Goal: Task Accomplishment & Management: Manage account settings

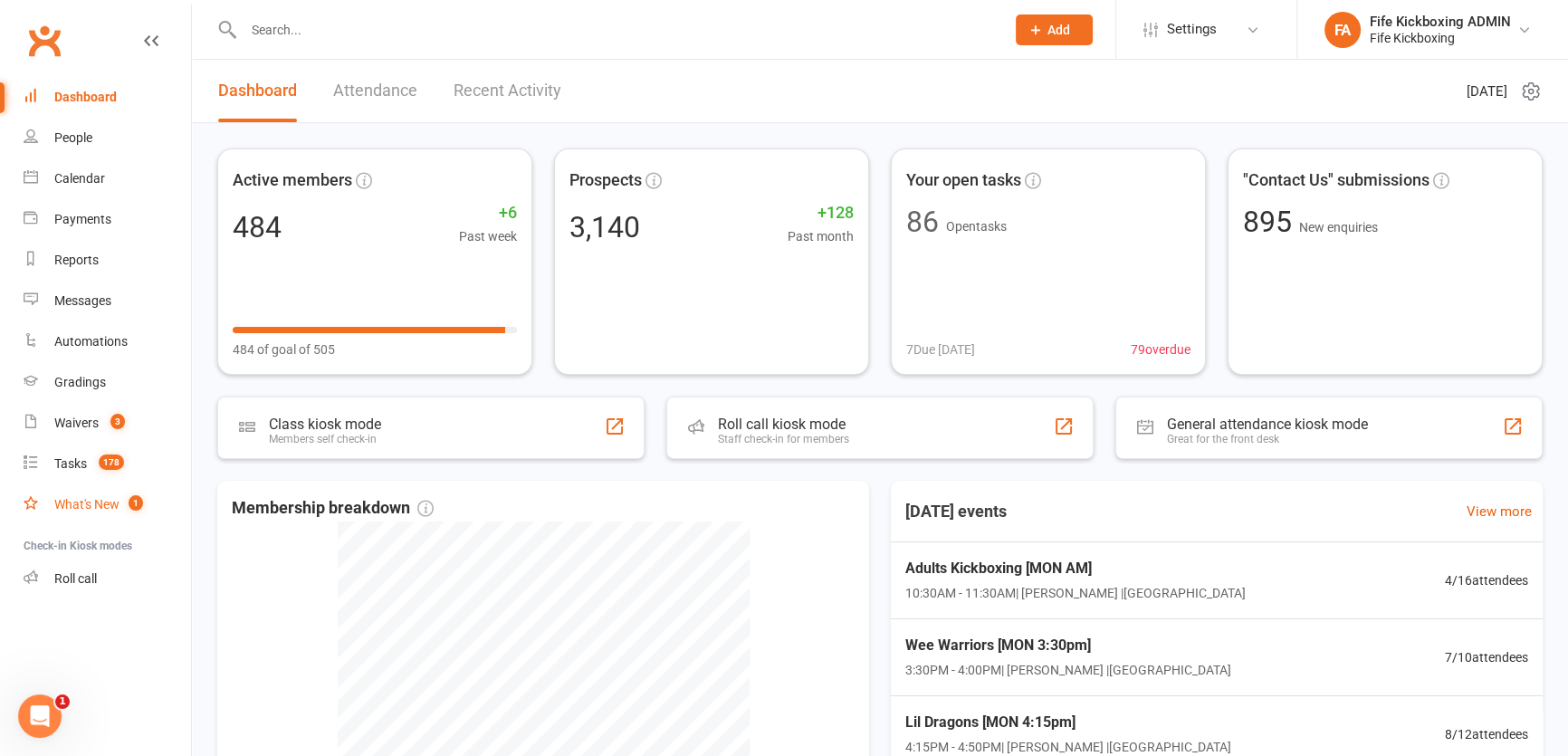
click at [119, 499] on count-badge "1" at bounding box center [130, 505] width 23 height 15
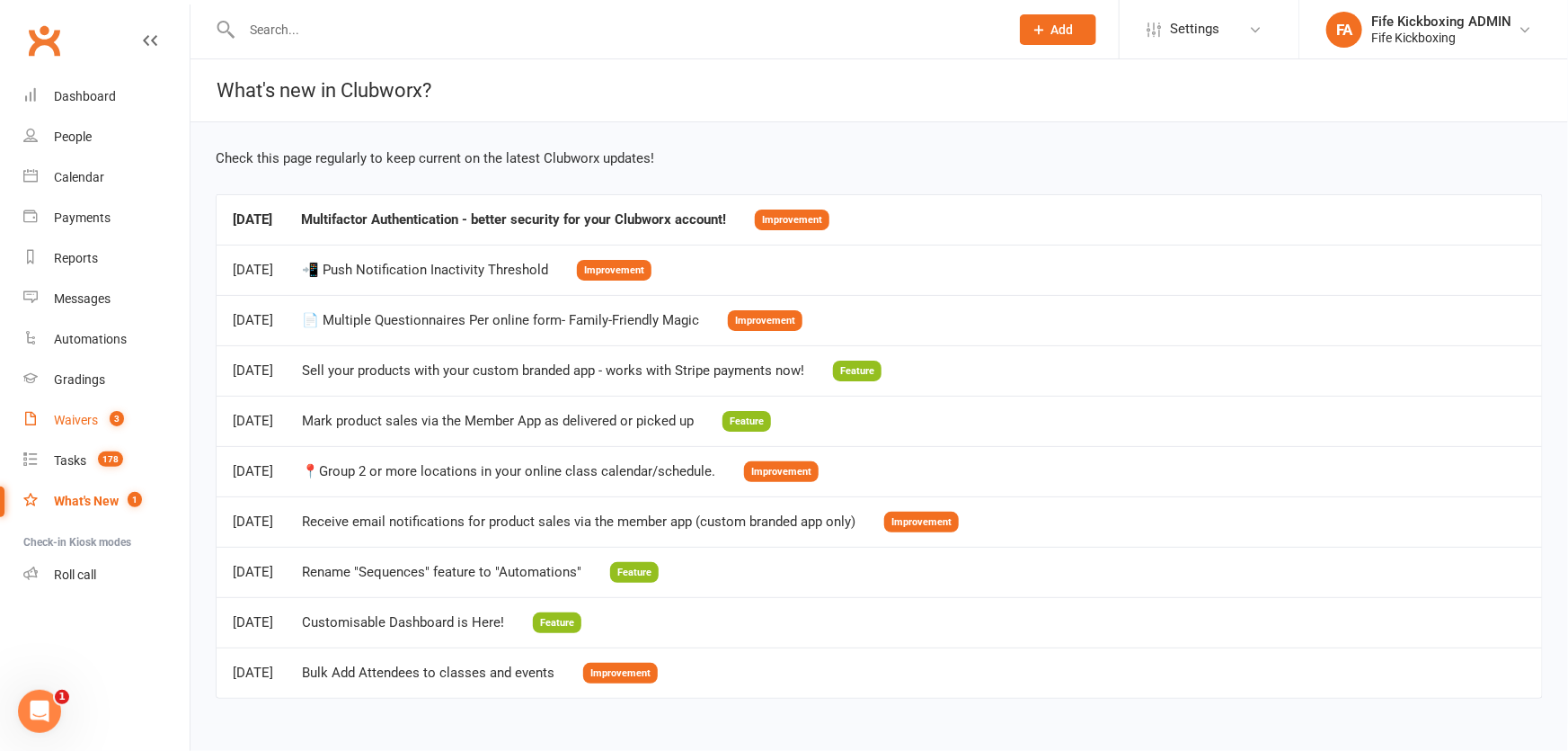
click at [73, 409] on link "Waivers 3" at bounding box center [106, 420] width 166 height 40
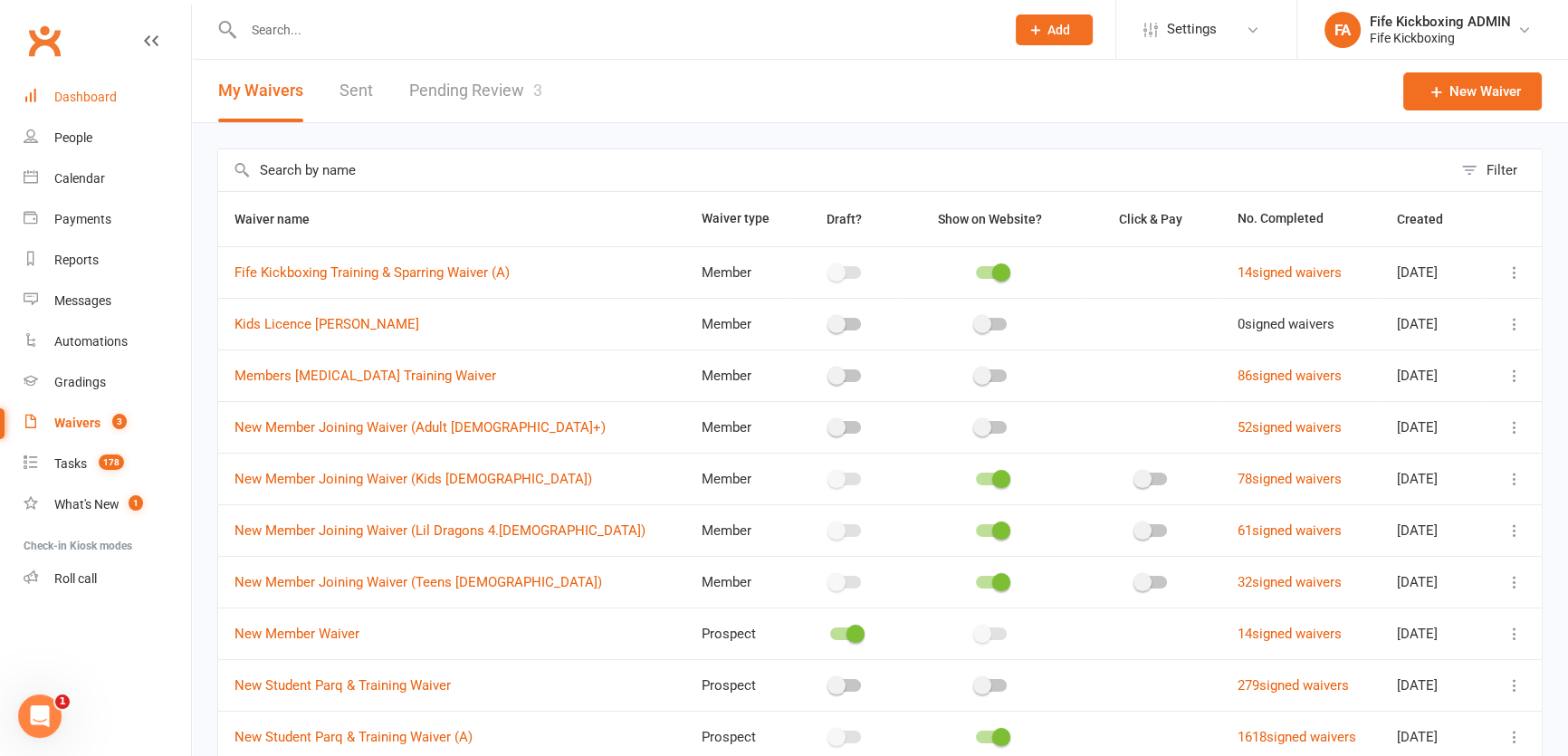
click at [81, 97] on div "Dashboard" at bounding box center [86, 97] width 63 height 15
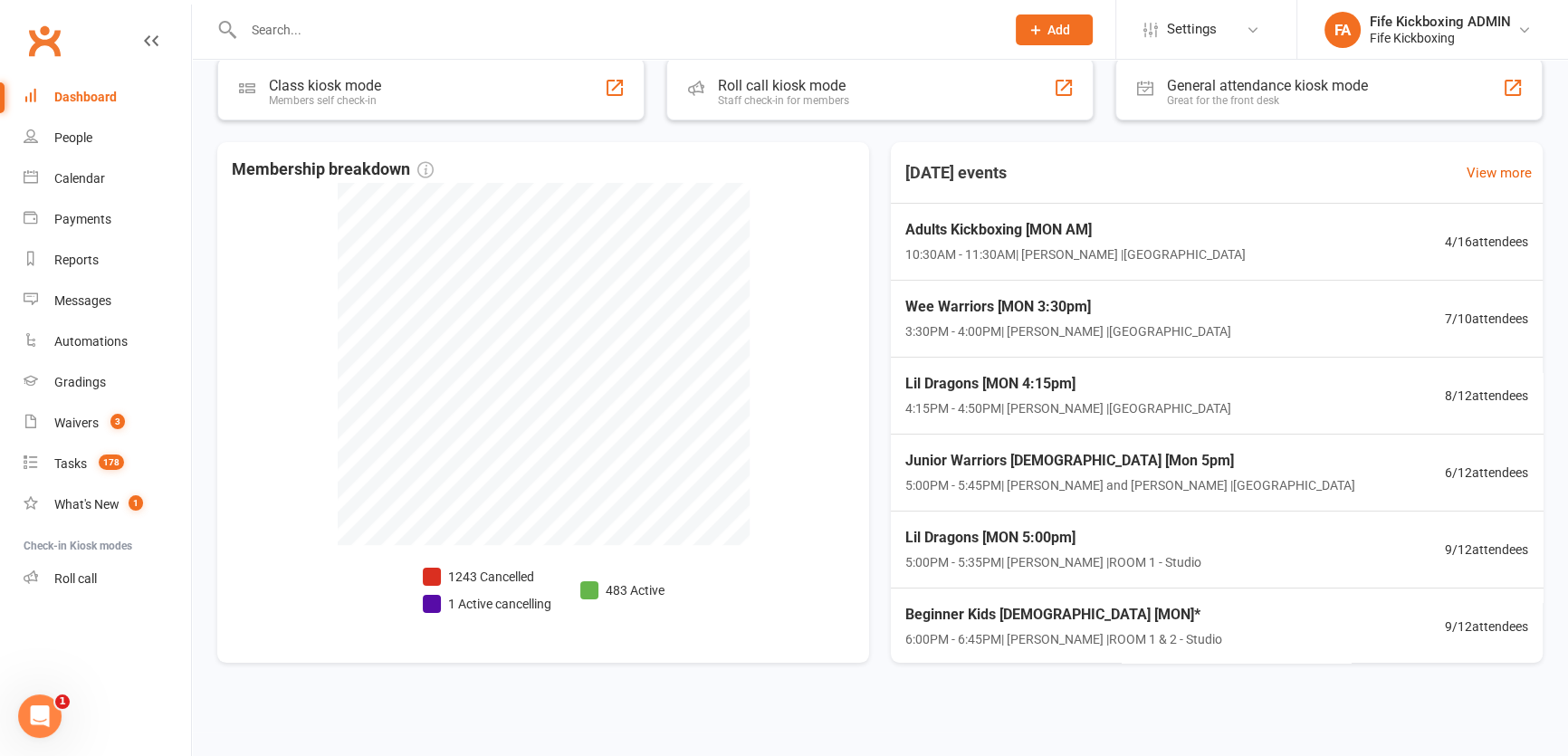
scroll to position [339, 0]
click at [1000, 308] on span "Wee Warriors [MON 3:30pm]" at bounding box center [1064, 304] width 332 height 23
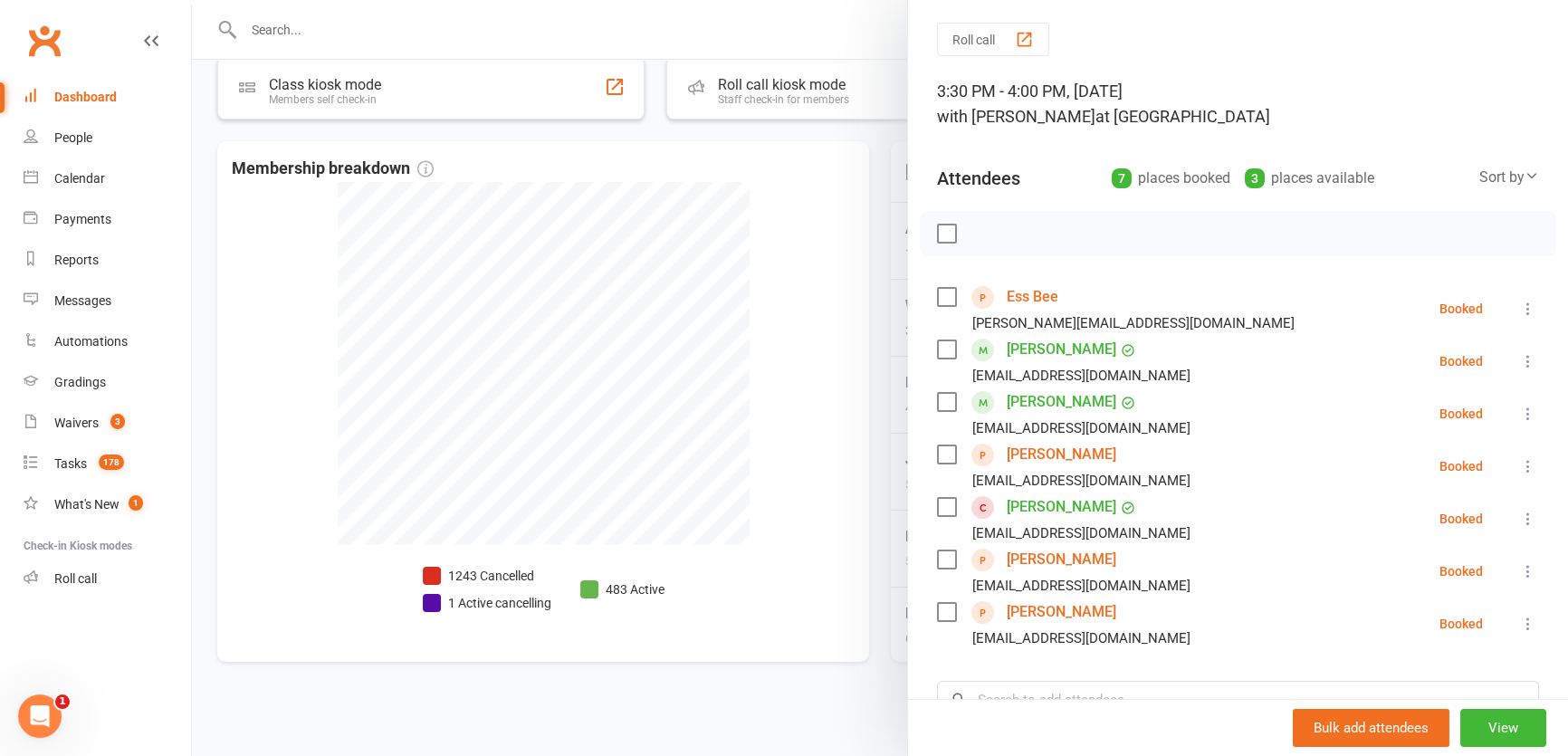
scroll to position [49, 0]
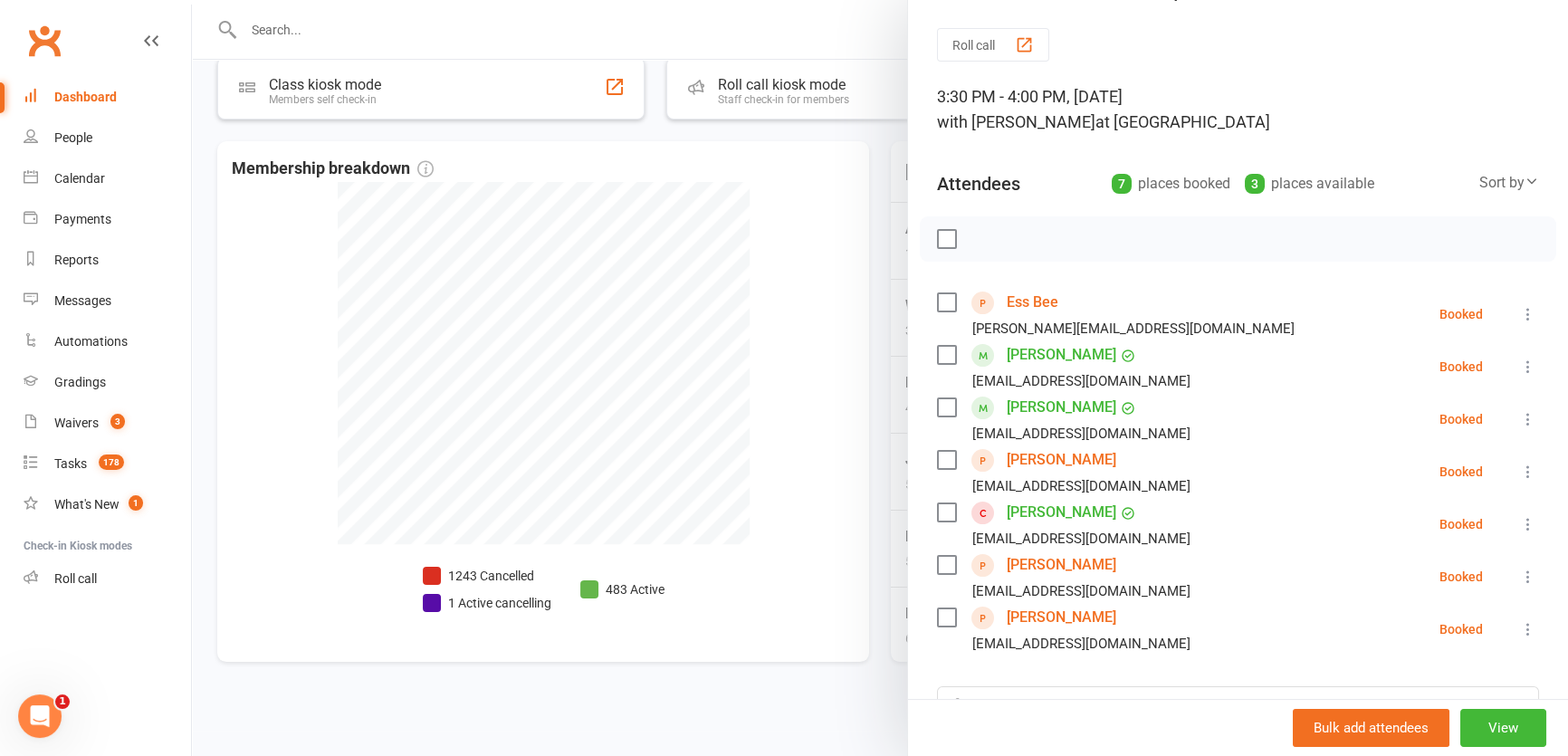
click at [417, 30] on div at bounding box center [880, 378] width 1376 height 756
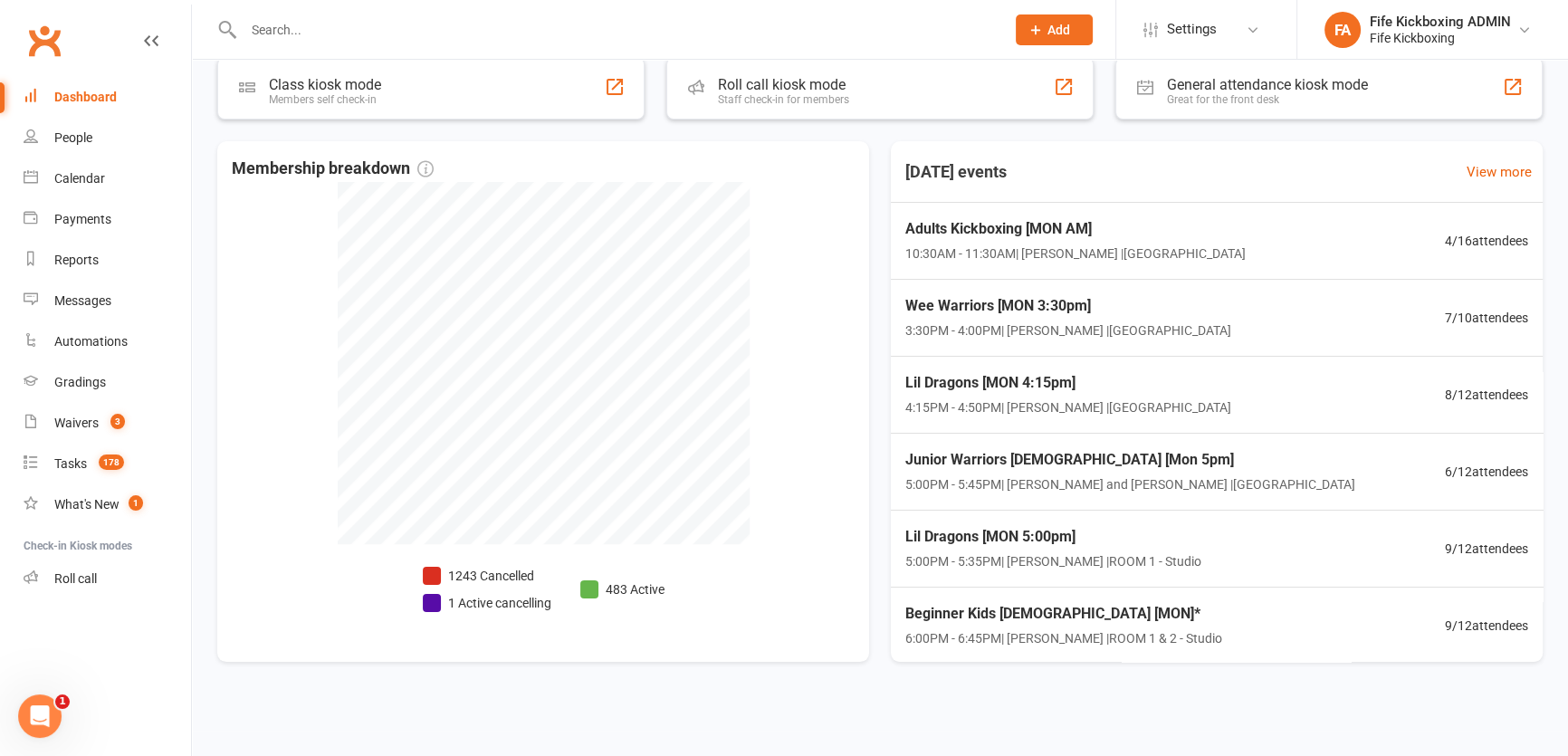
click at [304, 29] on input "text" at bounding box center [616, 30] width 754 height 25
paste input "Levi Winsborough"
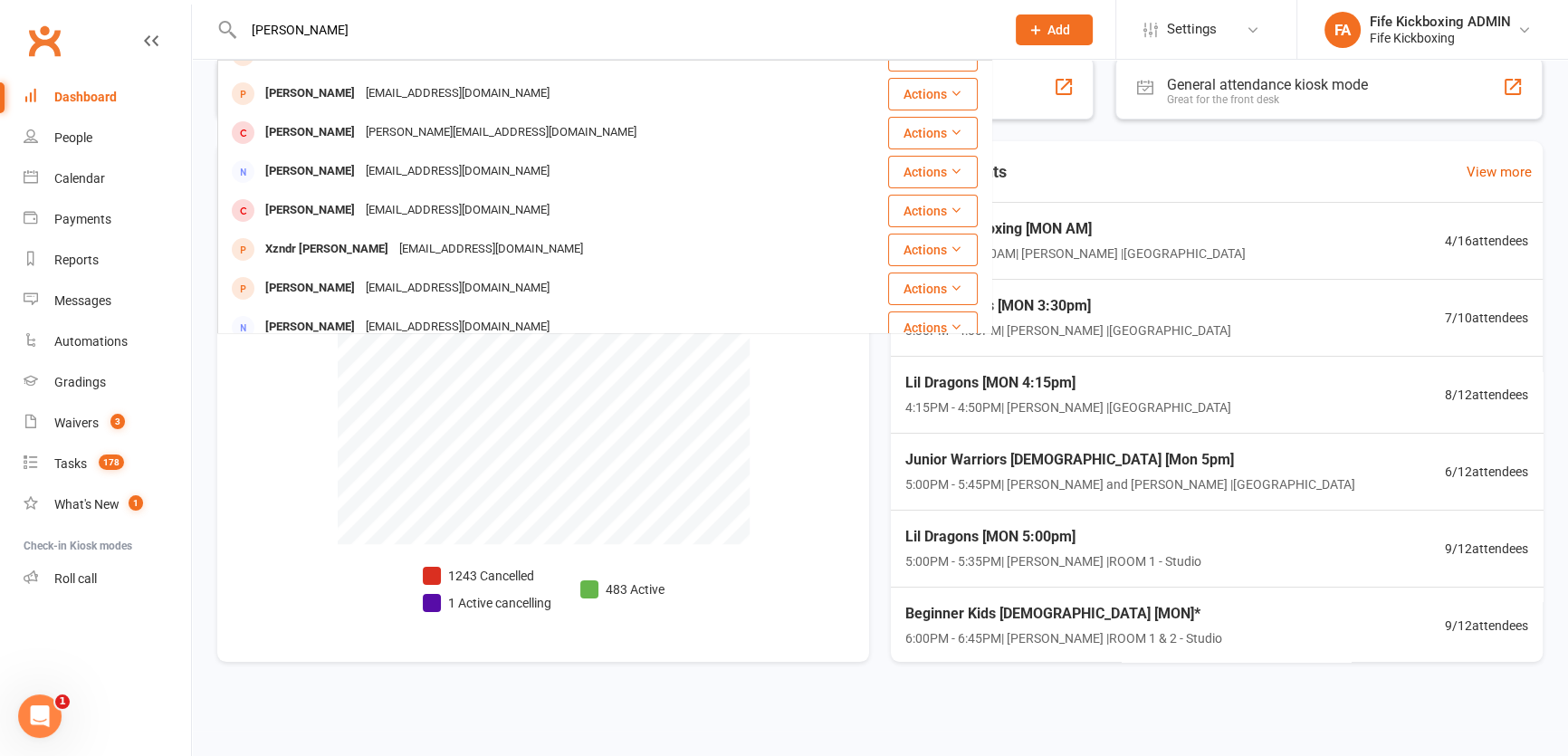
scroll to position [0, 0]
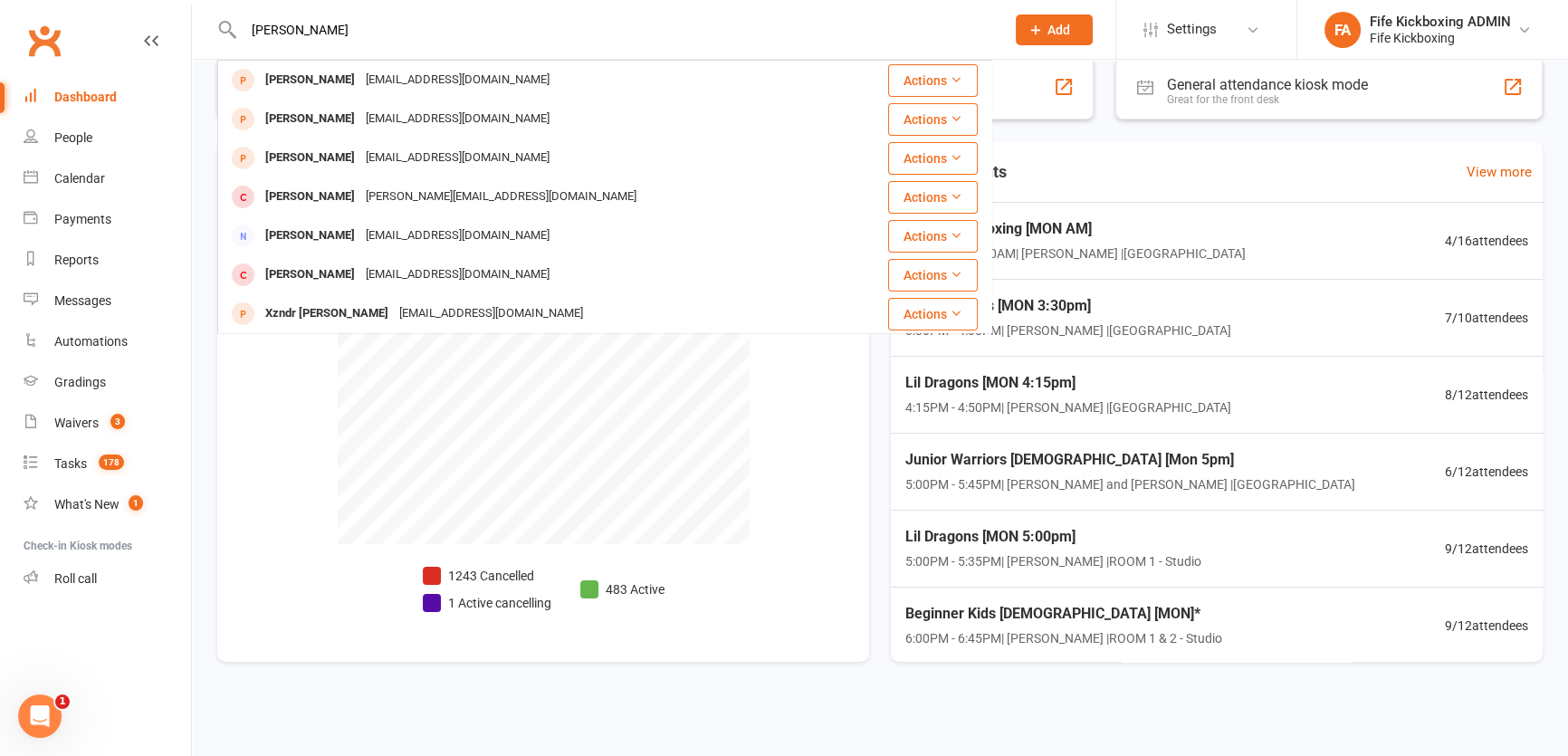
drag, startPoint x: 436, startPoint y: 31, endPoint x: 215, endPoint y: 14, distance: 221.7
click at [215, 14] on react-component "Levi Winsborough Oryn Winsborough Orynwinsborough3@gmail.com Actions Michelle W…" at bounding box center [496, 30] width 992 height 59
paste input "Katherine marshall"
type input "Katherine marshall"
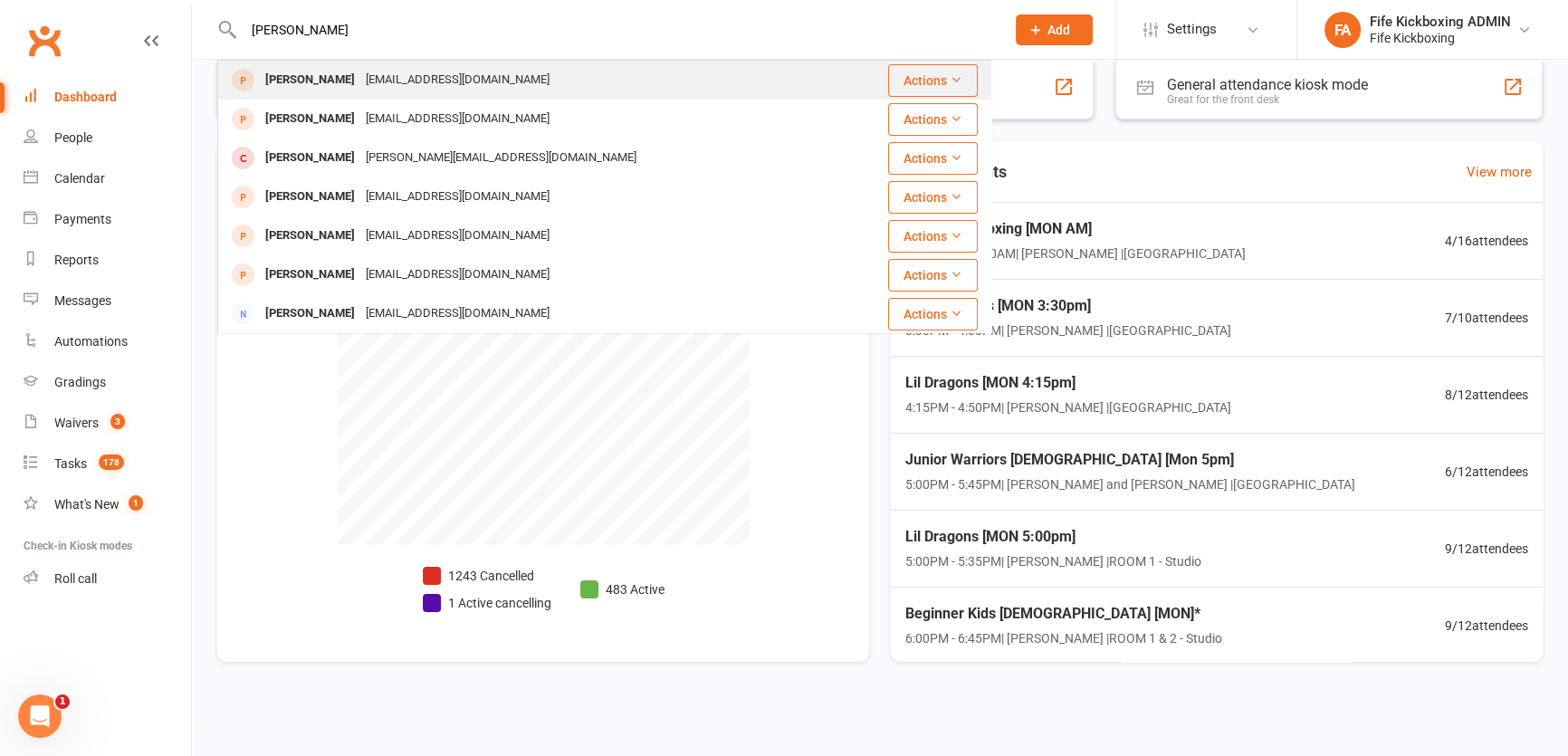
click at [295, 82] on div "Katherine marshall" at bounding box center [310, 79] width 101 height 26
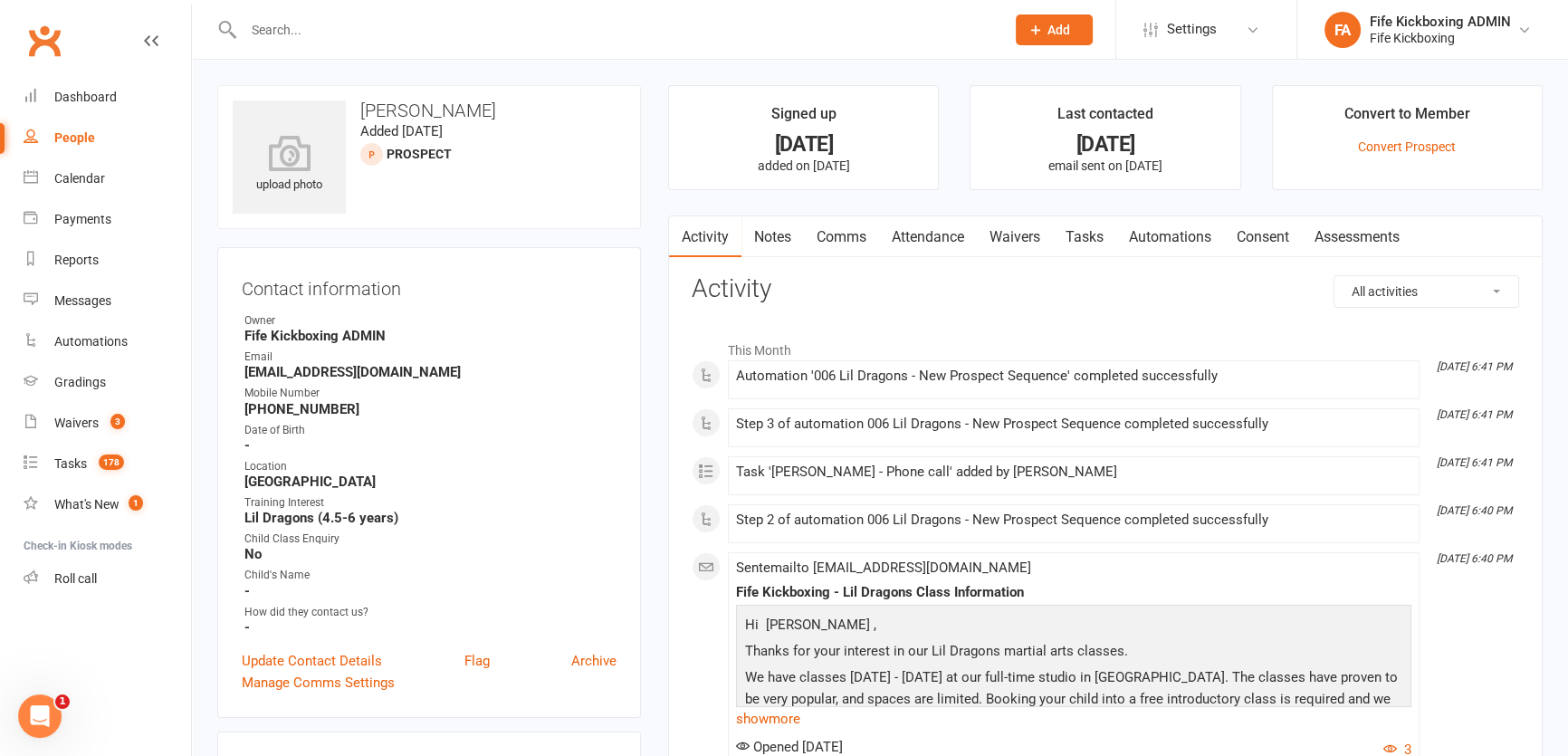
click at [960, 238] on link "Attendance" at bounding box center [928, 237] width 98 height 42
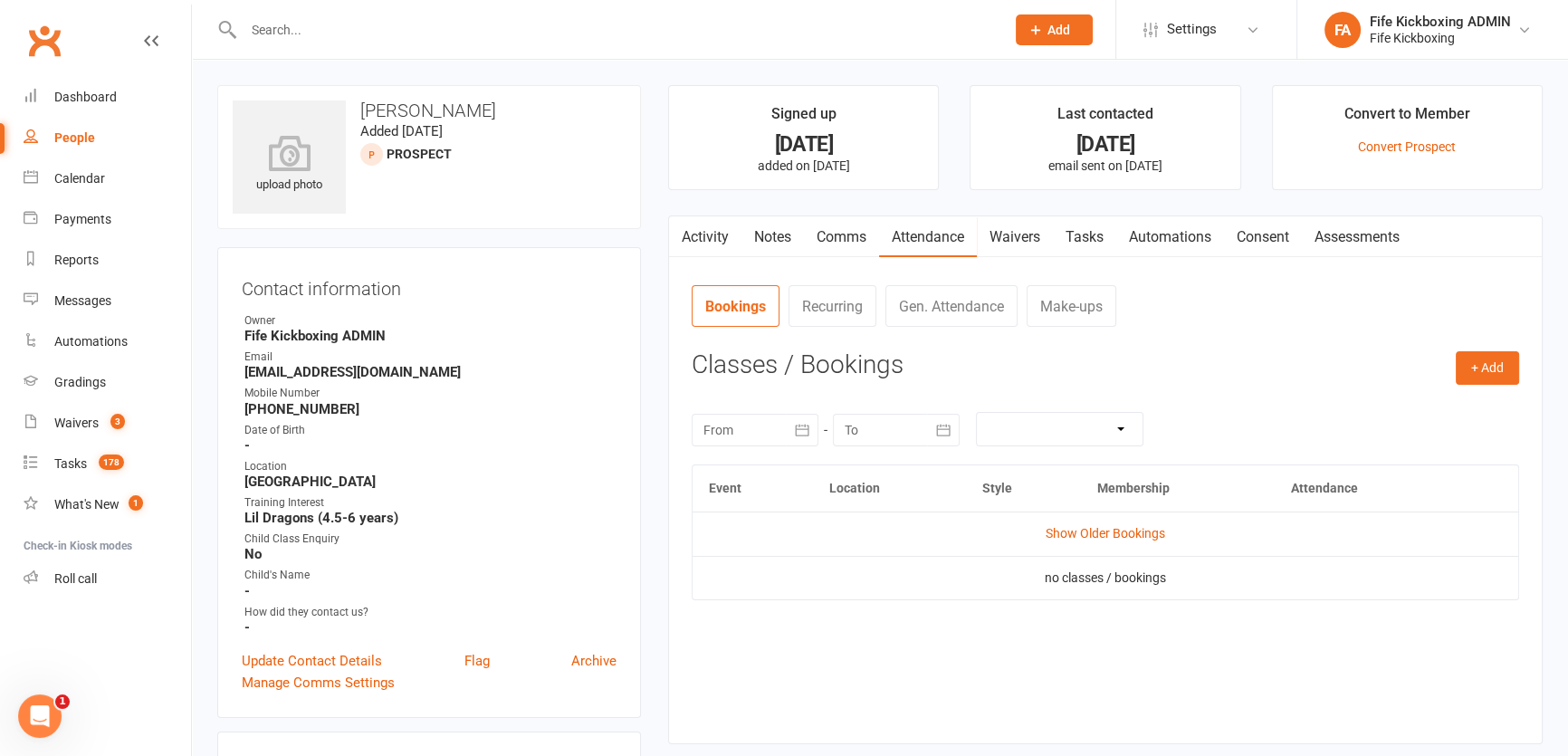
click at [713, 239] on link "Activity" at bounding box center [705, 237] width 72 height 42
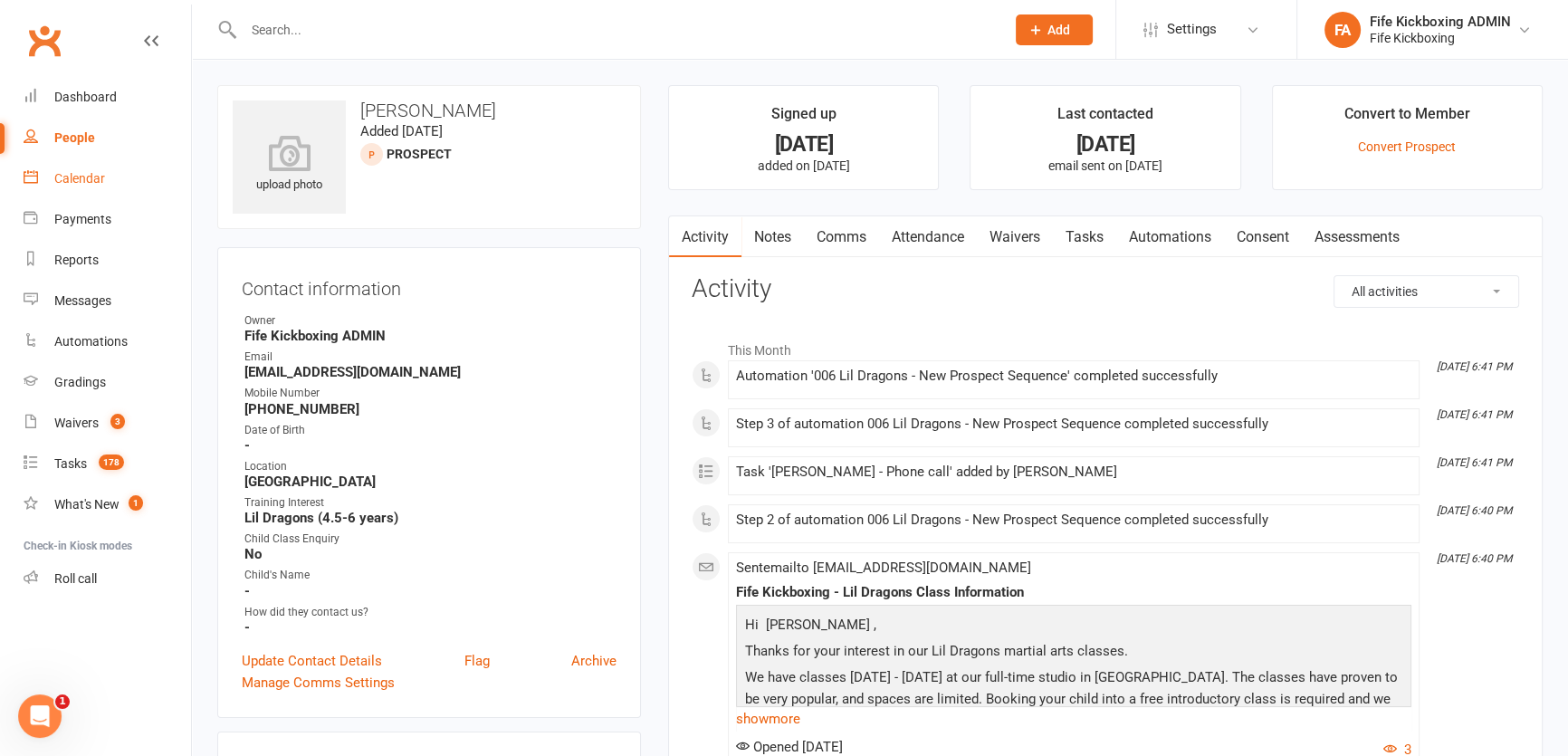
click at [55, 170] on link "Calendar" at bounding box center [106, 178] width 167 height 41
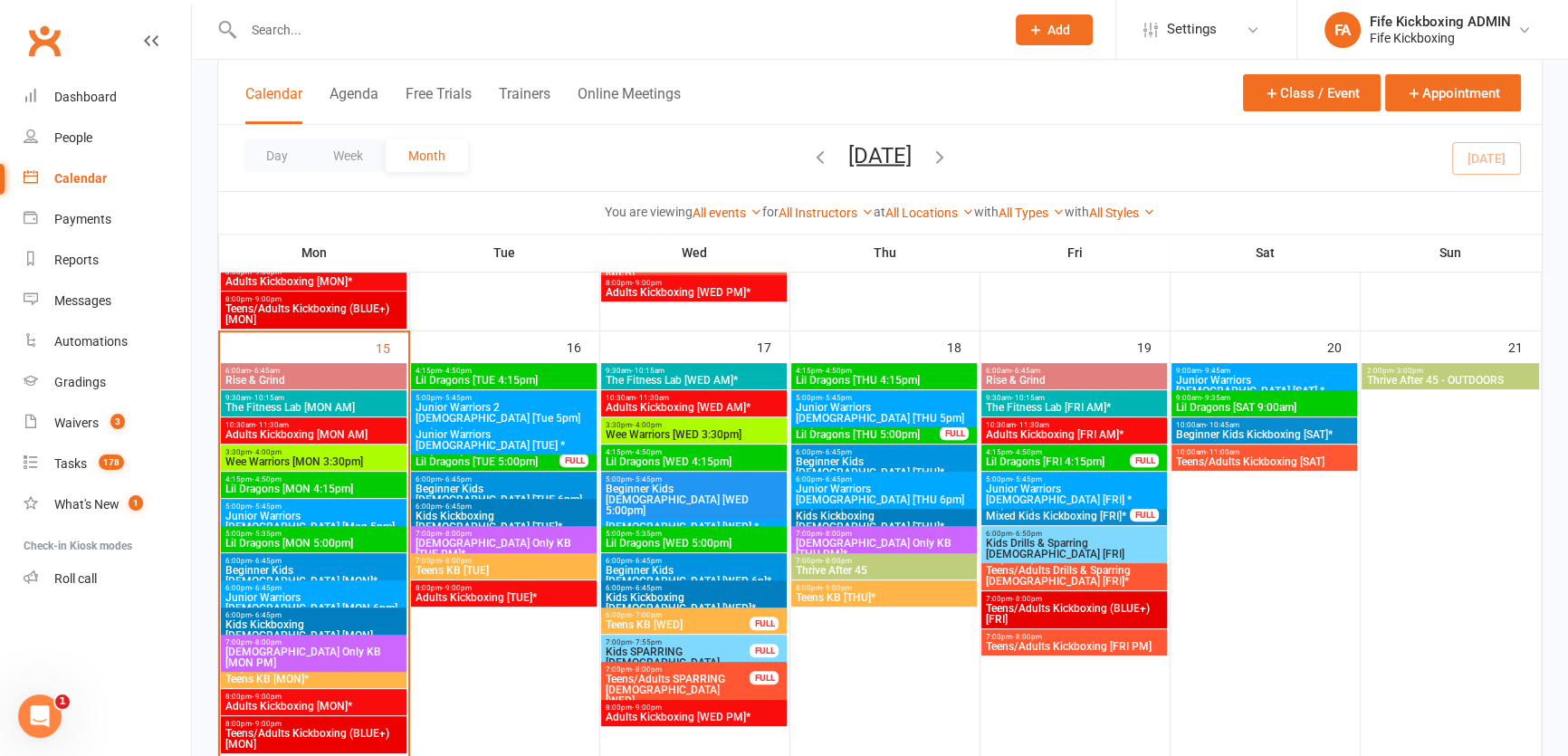
scroll to position [905, 0]
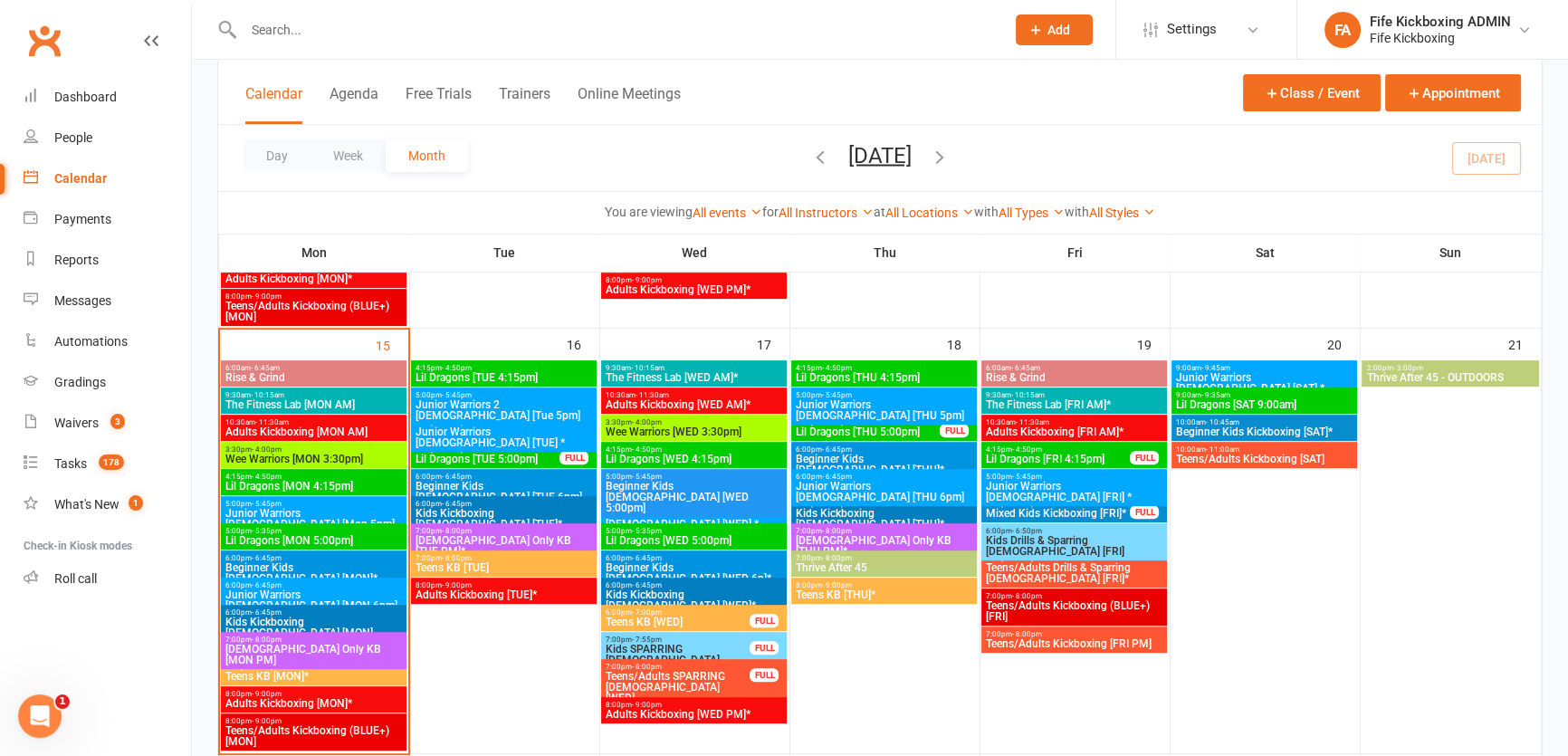
click at [273, 458] on span "Wee Warriors [MON 3:30pm]" at bounding box center [313, 459] width 178 height 11
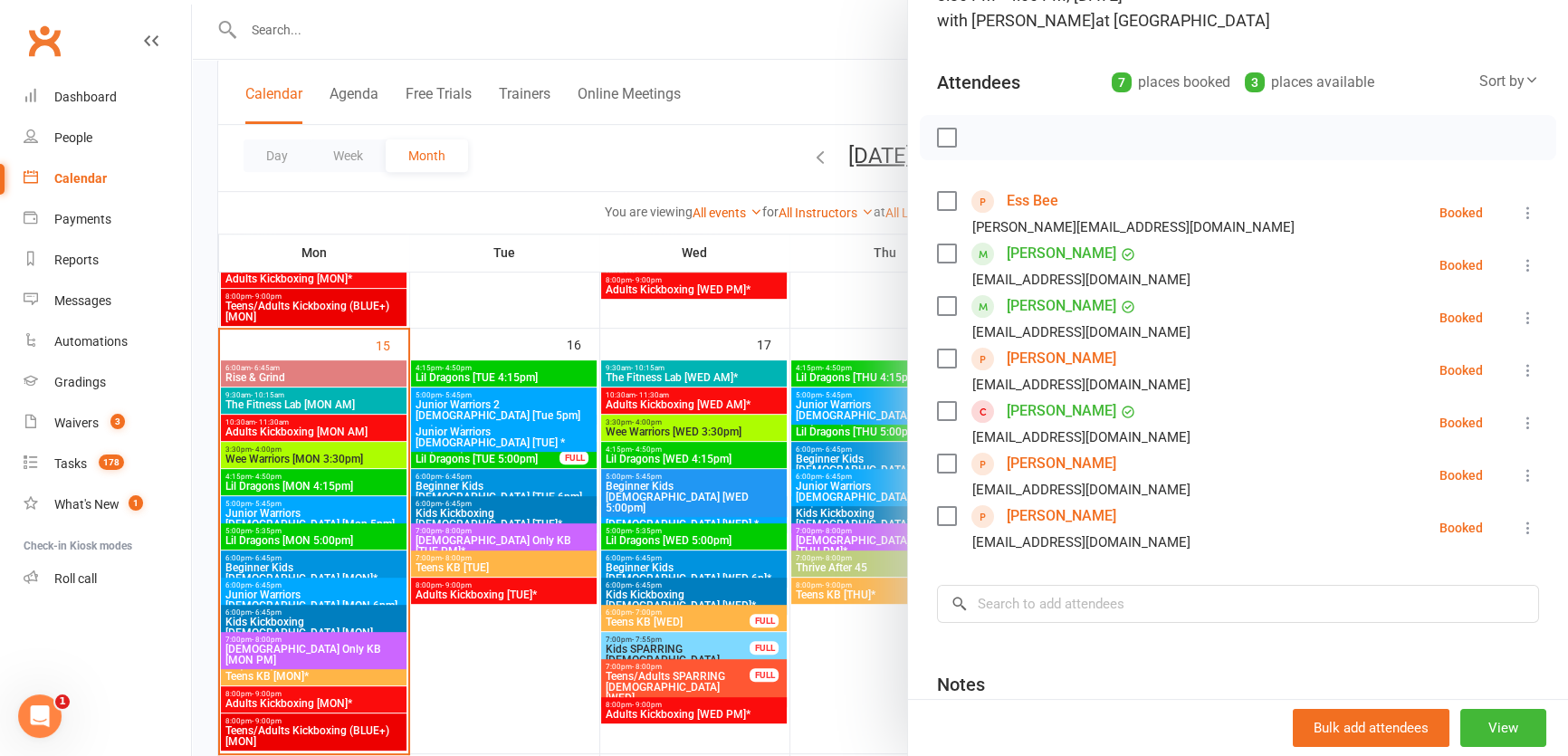
scroll to position [164, 0]
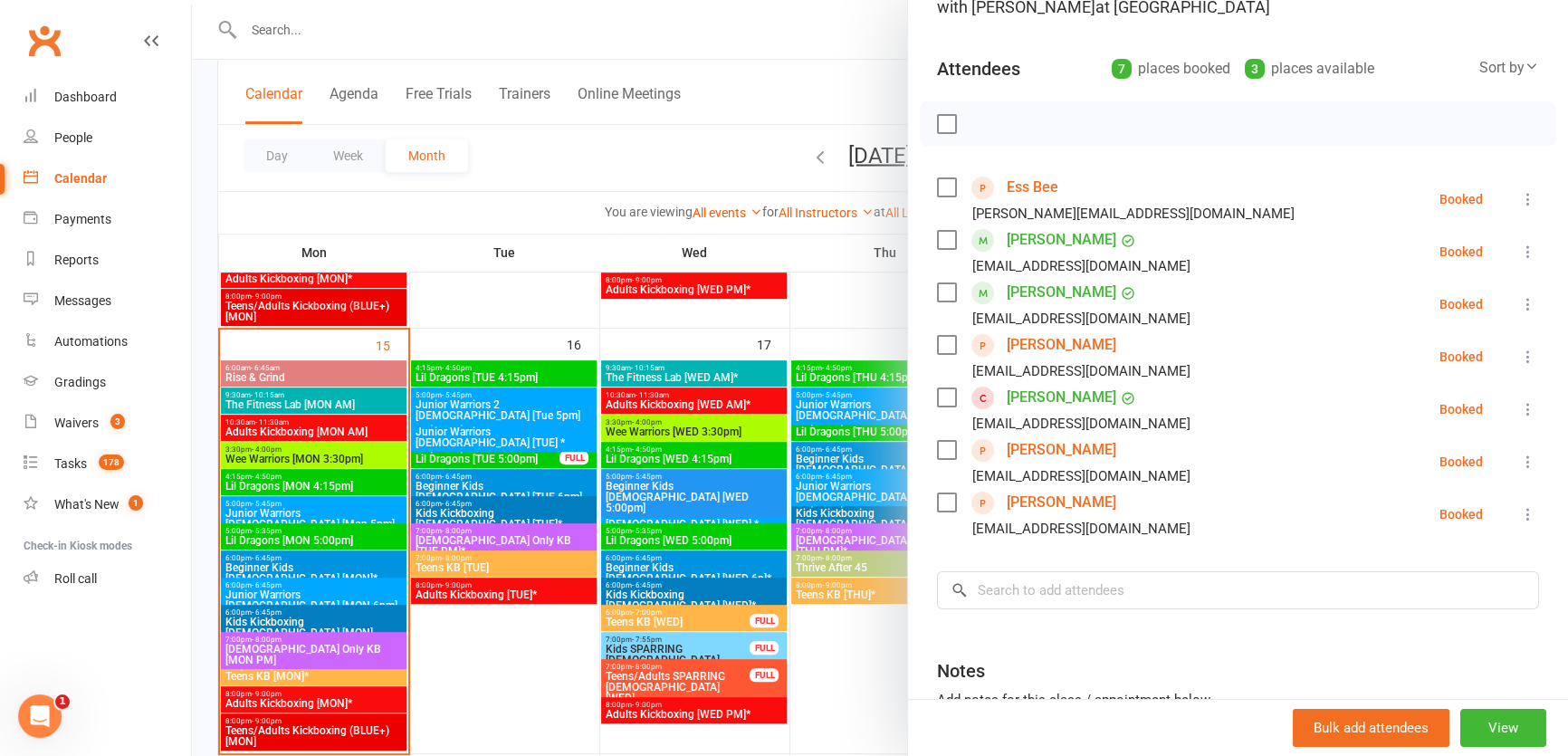
click at [416, 27] on div at bounding box center [880, 378] width 1376 height 756
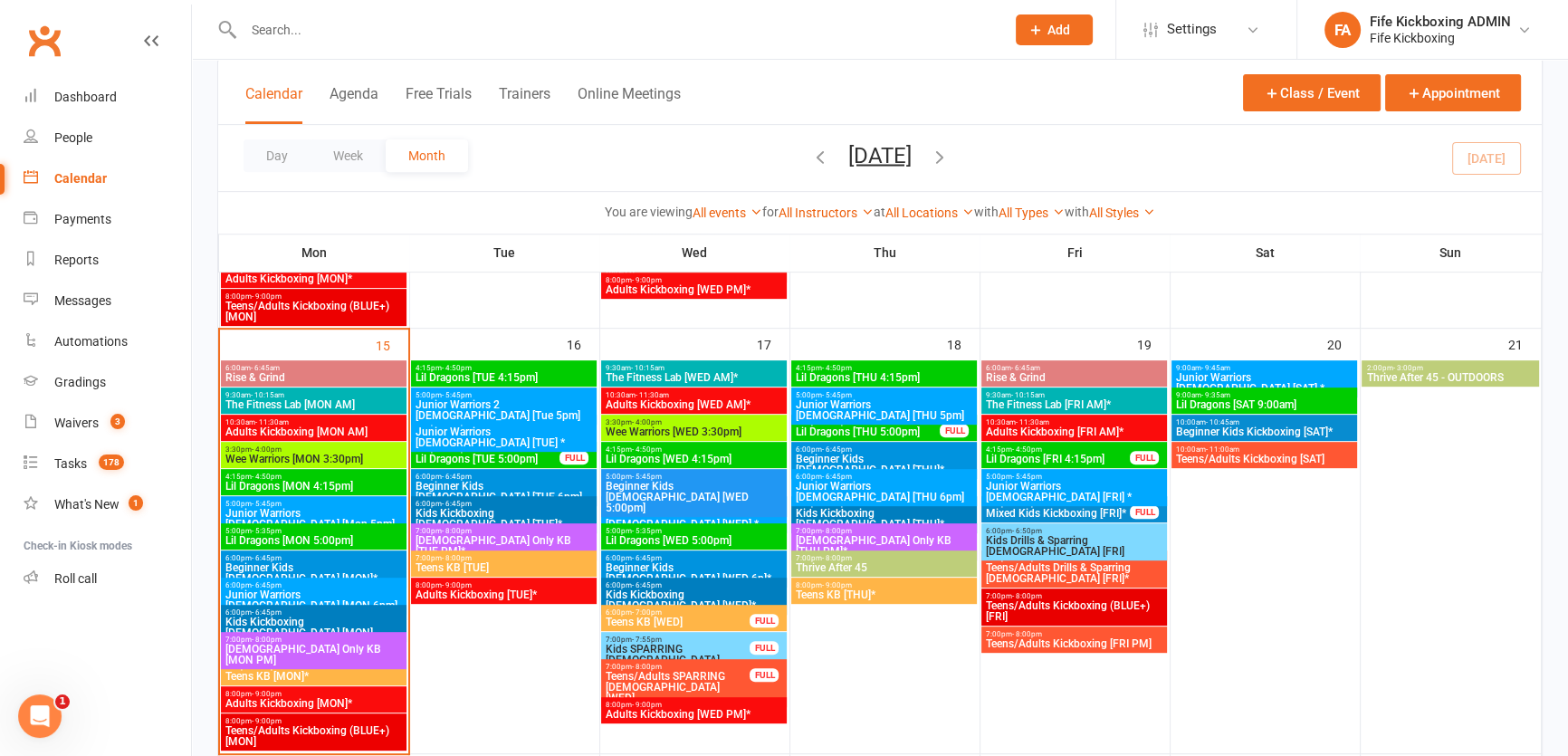
click at [327, 31] on input "text" at bounding box center [616, 30] width 754 height 25
paste input "Lynn Archibald"
type input "Lynn Archibald"
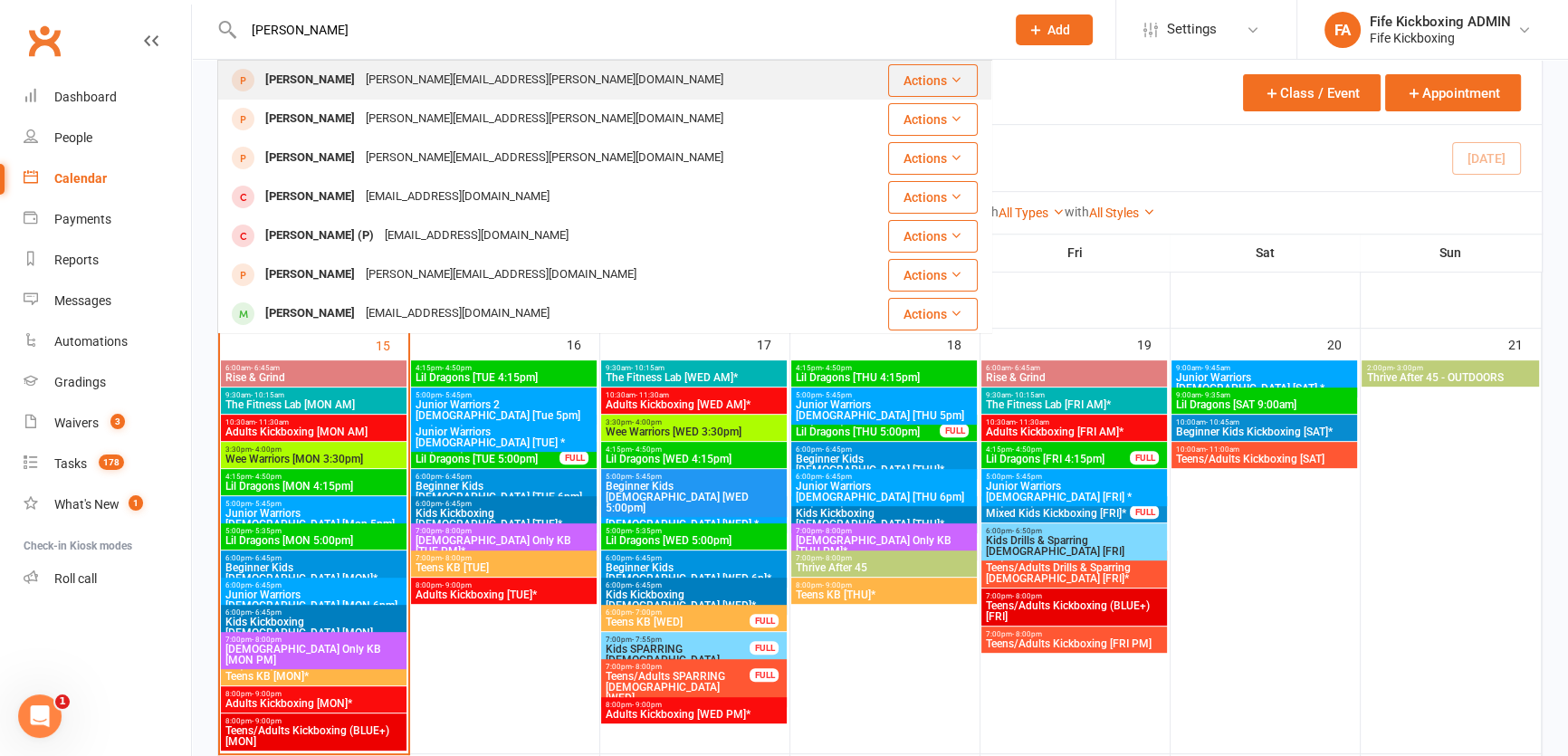
click at [305, 78] on div "Lynn Archibald" at bounding box center [310, 79] width 101 height 26
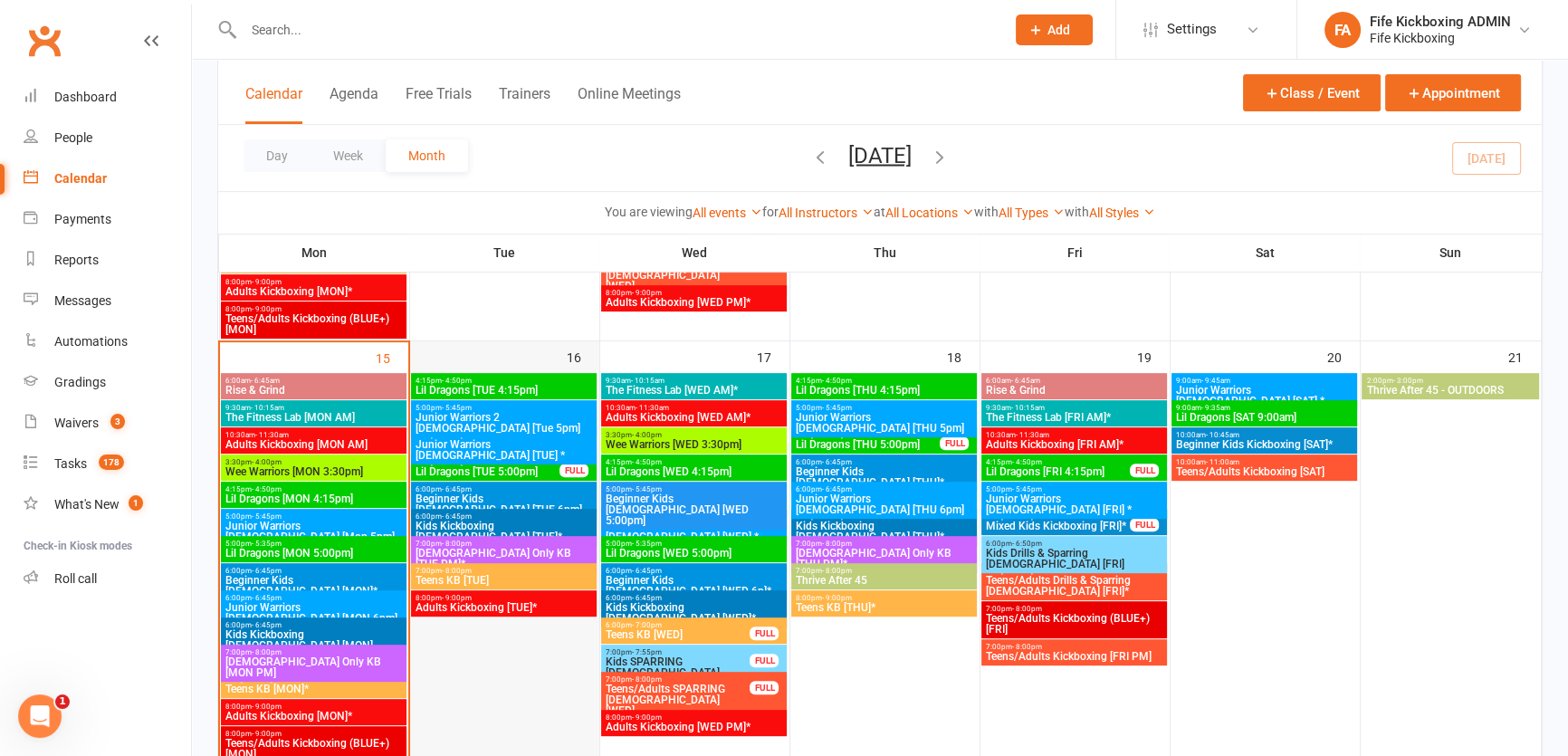
scroll to position [905, 0]
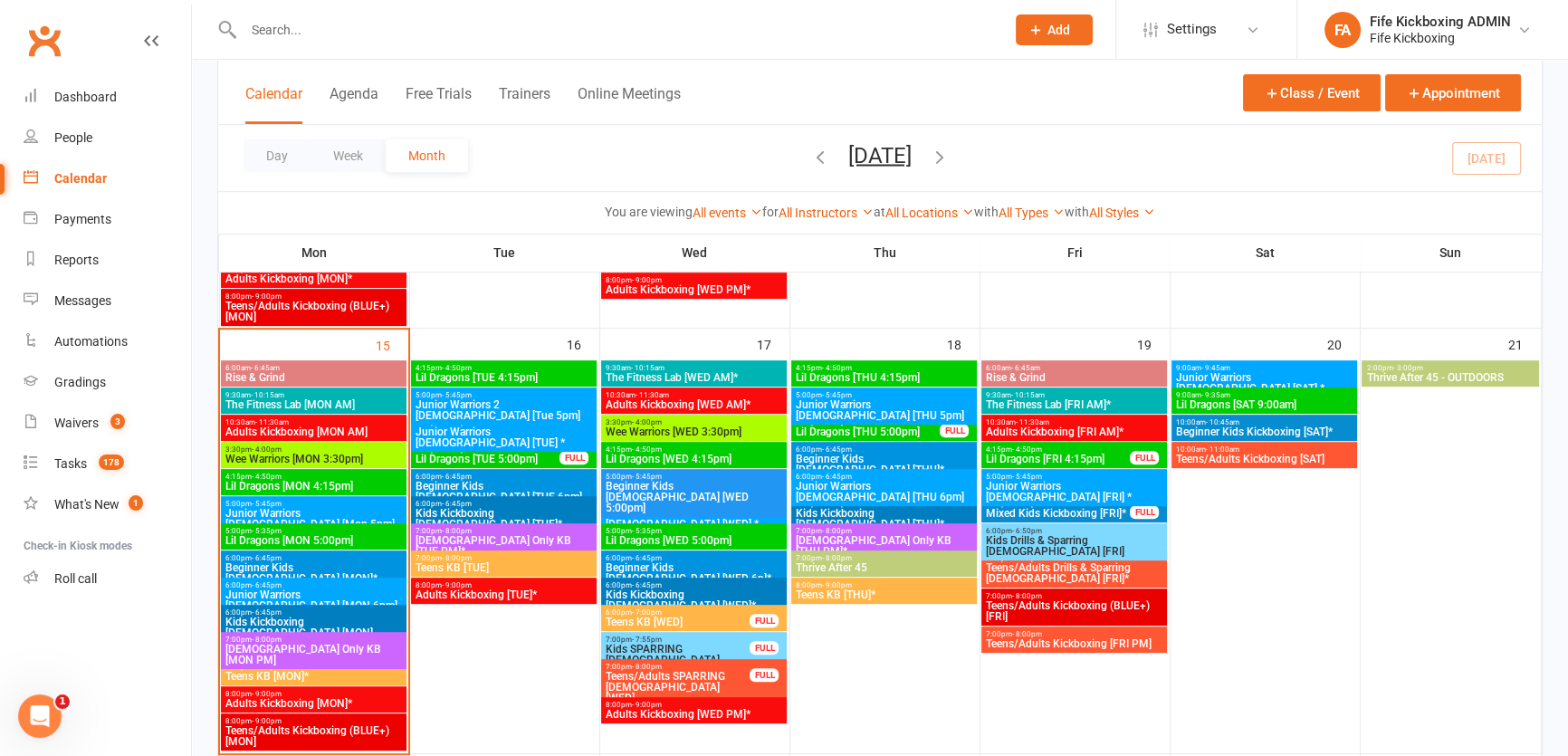
click at [312, 455] on span "Wee Warriors [MON 3:30pm]" at bounding box center [313, 459] width 178 height 11
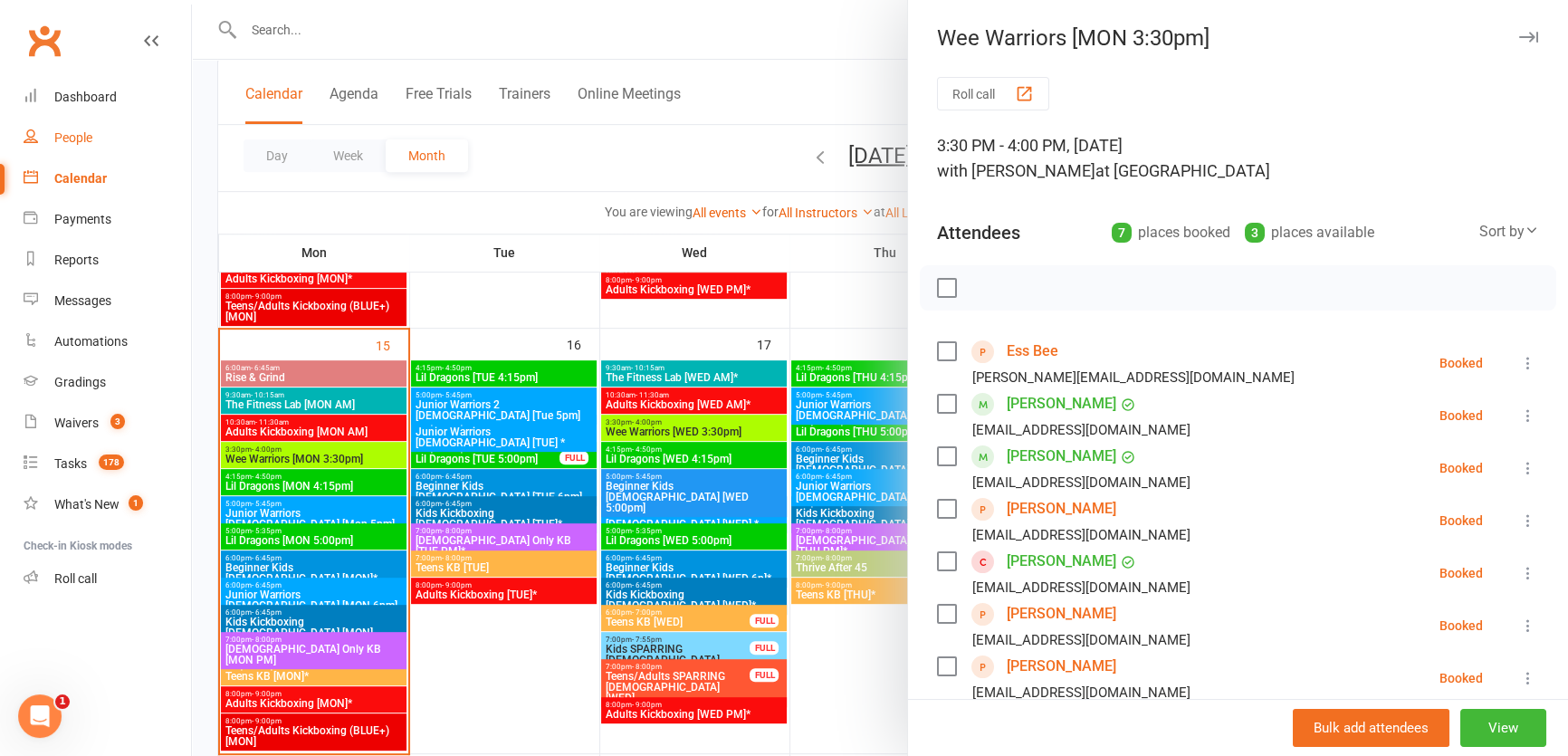
click at [65, 134] on div "People" at bounding box center [73, 138] width 38 height 15
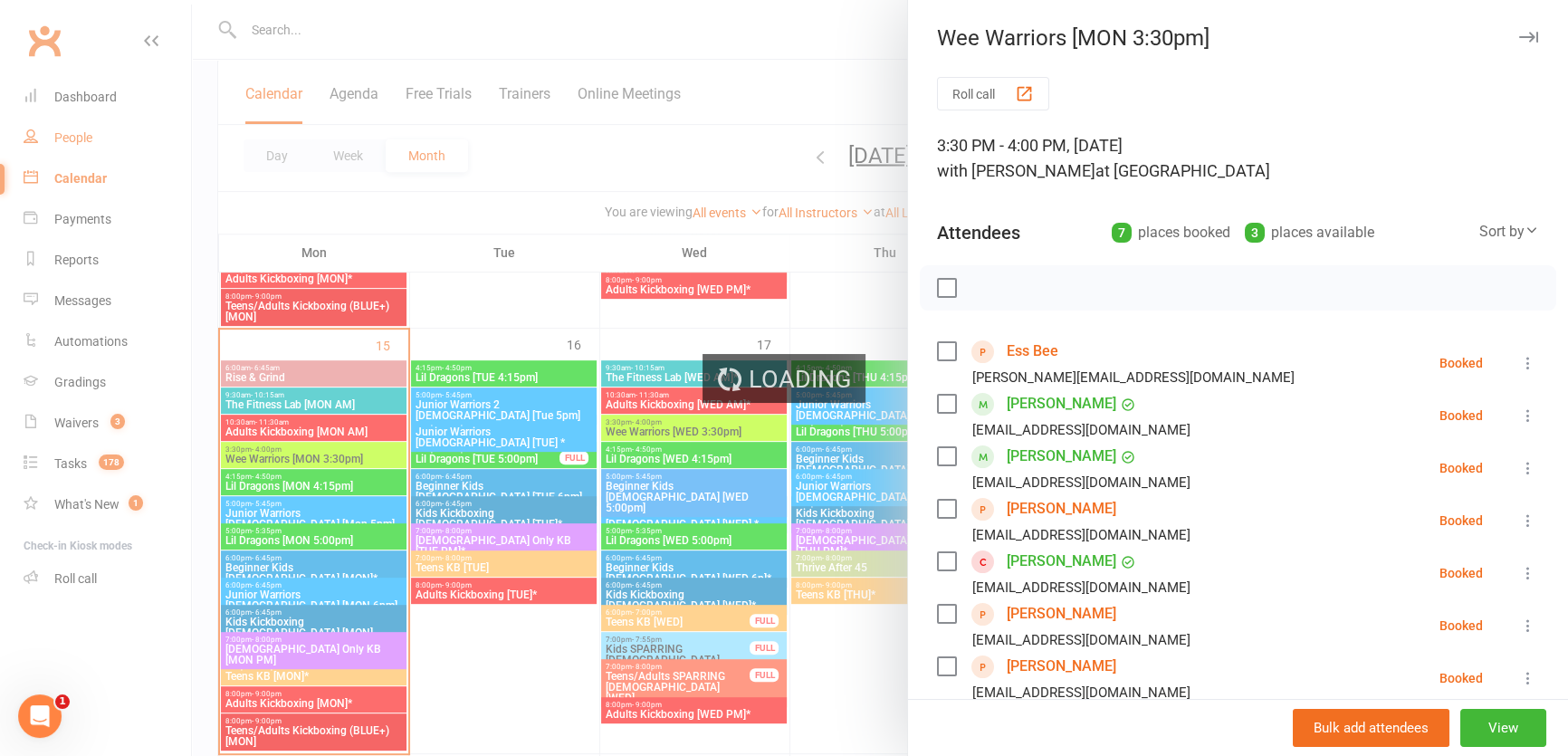
select select "100"
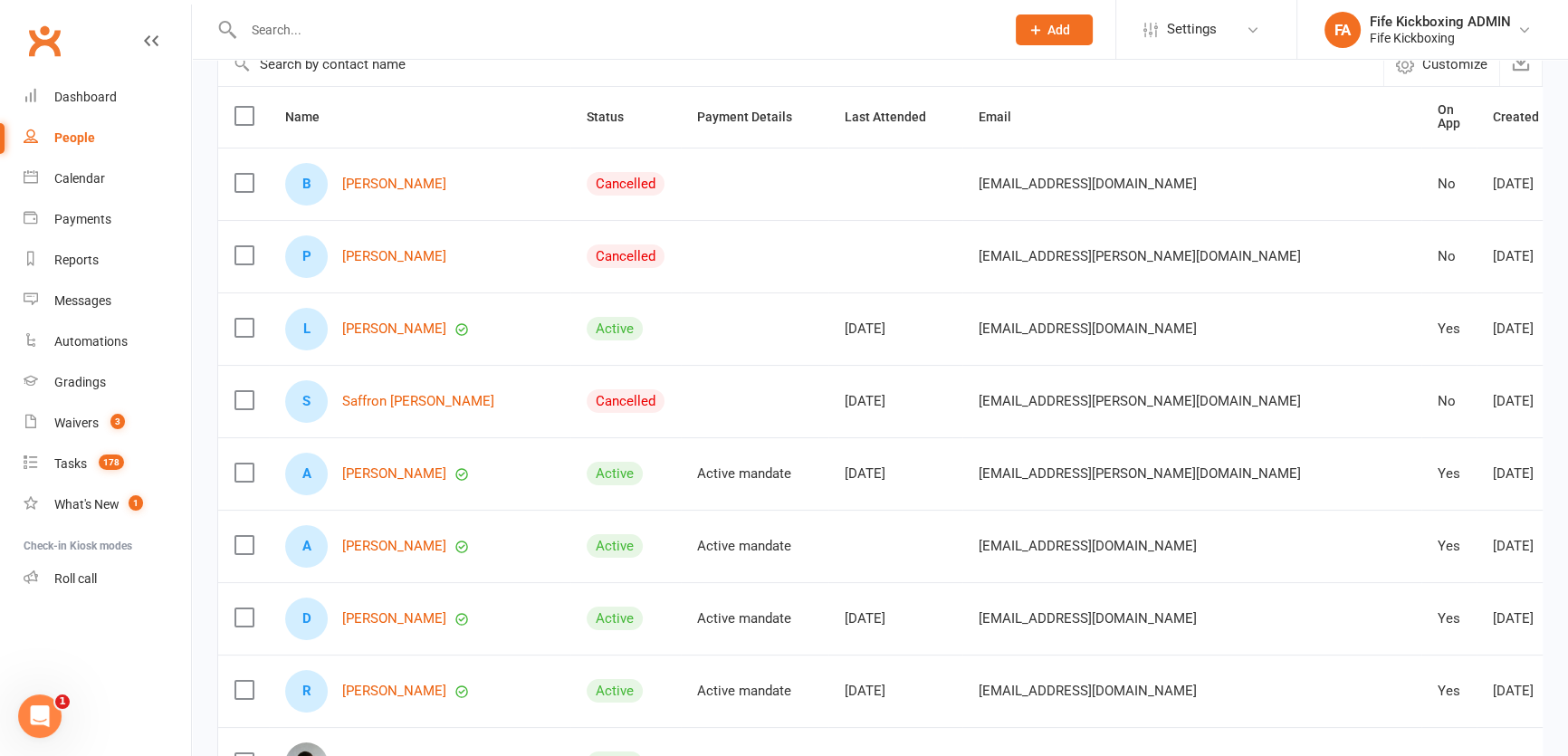
scroll to position [164, 0]
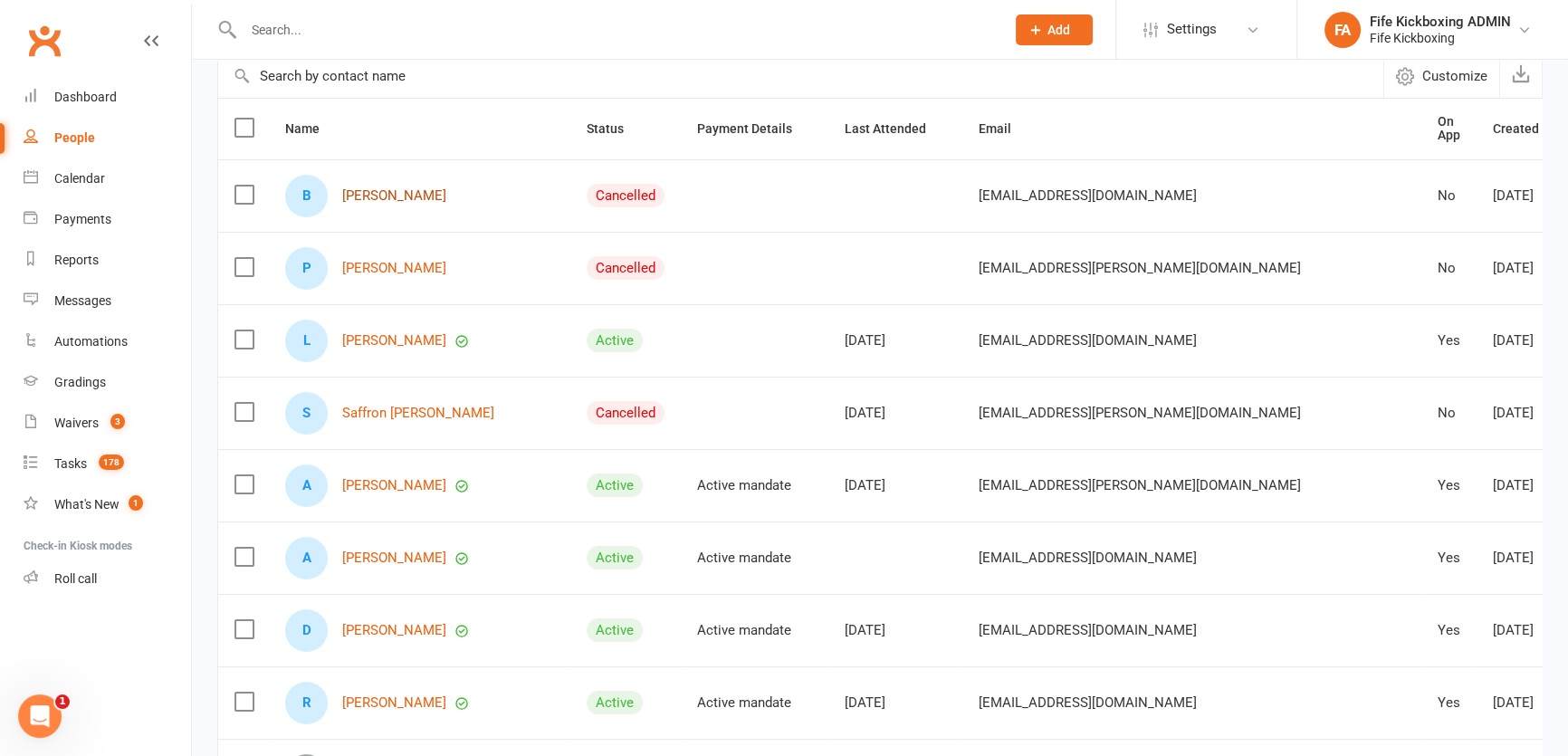
click at [377, 190] on link "[PERSON_NAME]" at bounding box center [394, 196] width 104 height 16
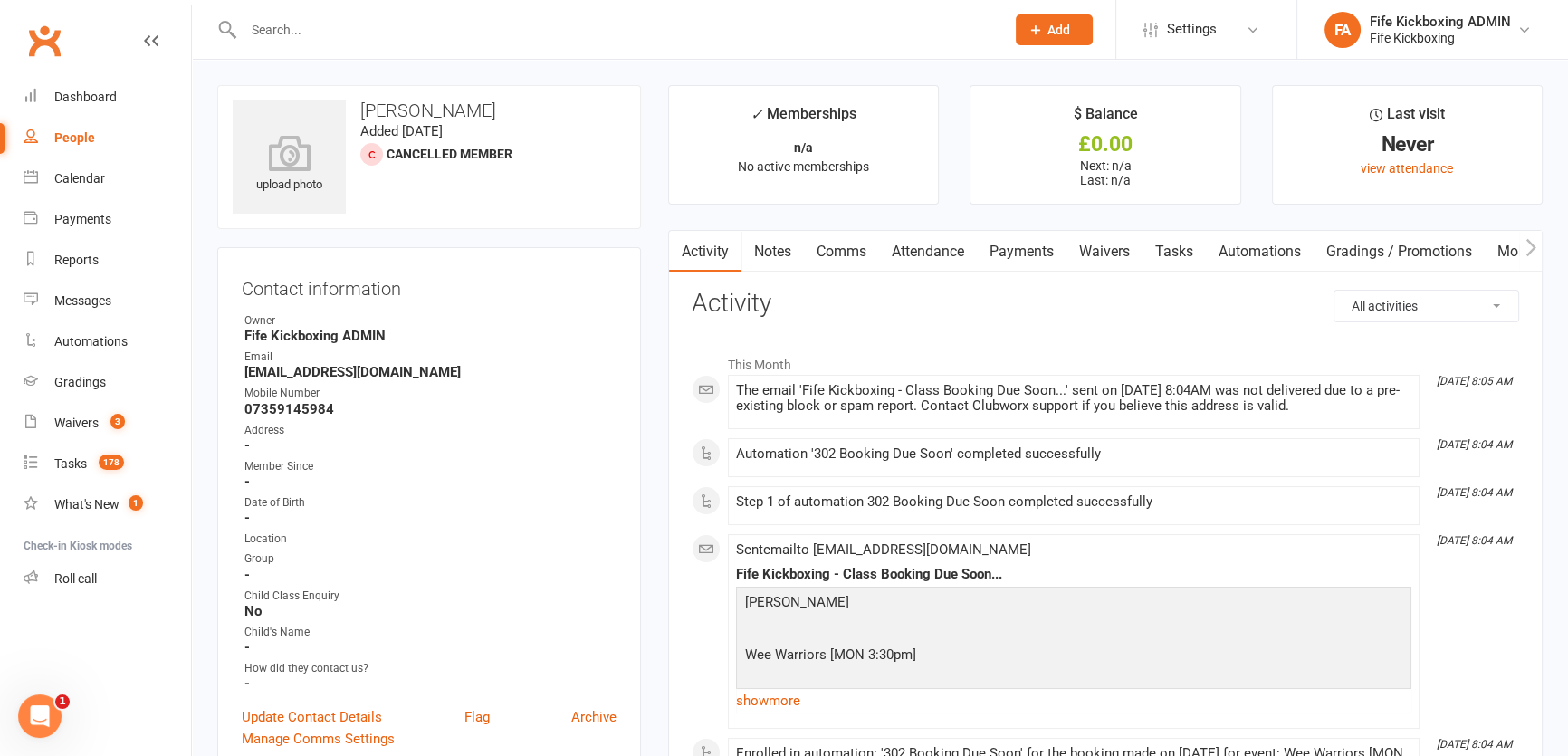
select select "100"
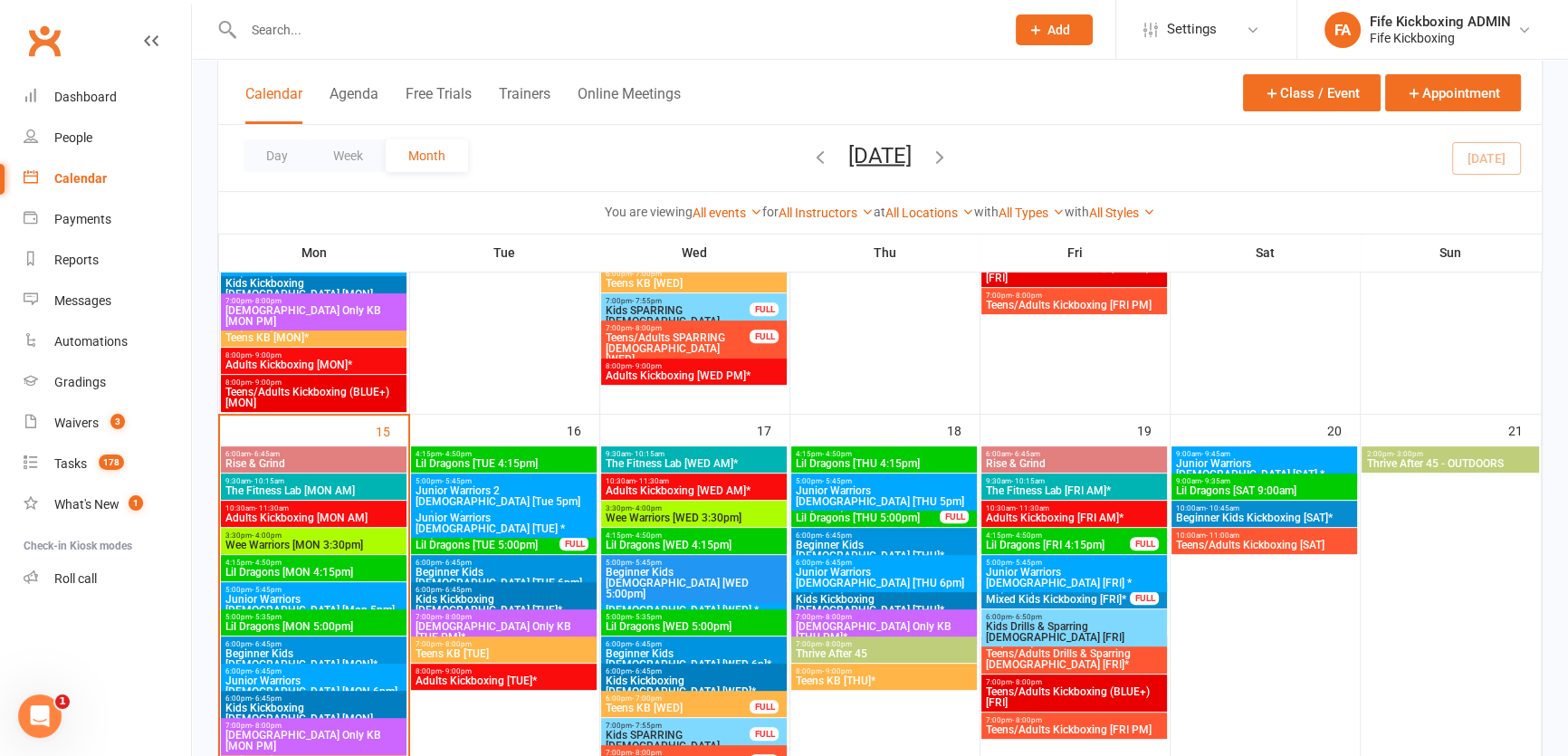
scroll to position [823, 0]
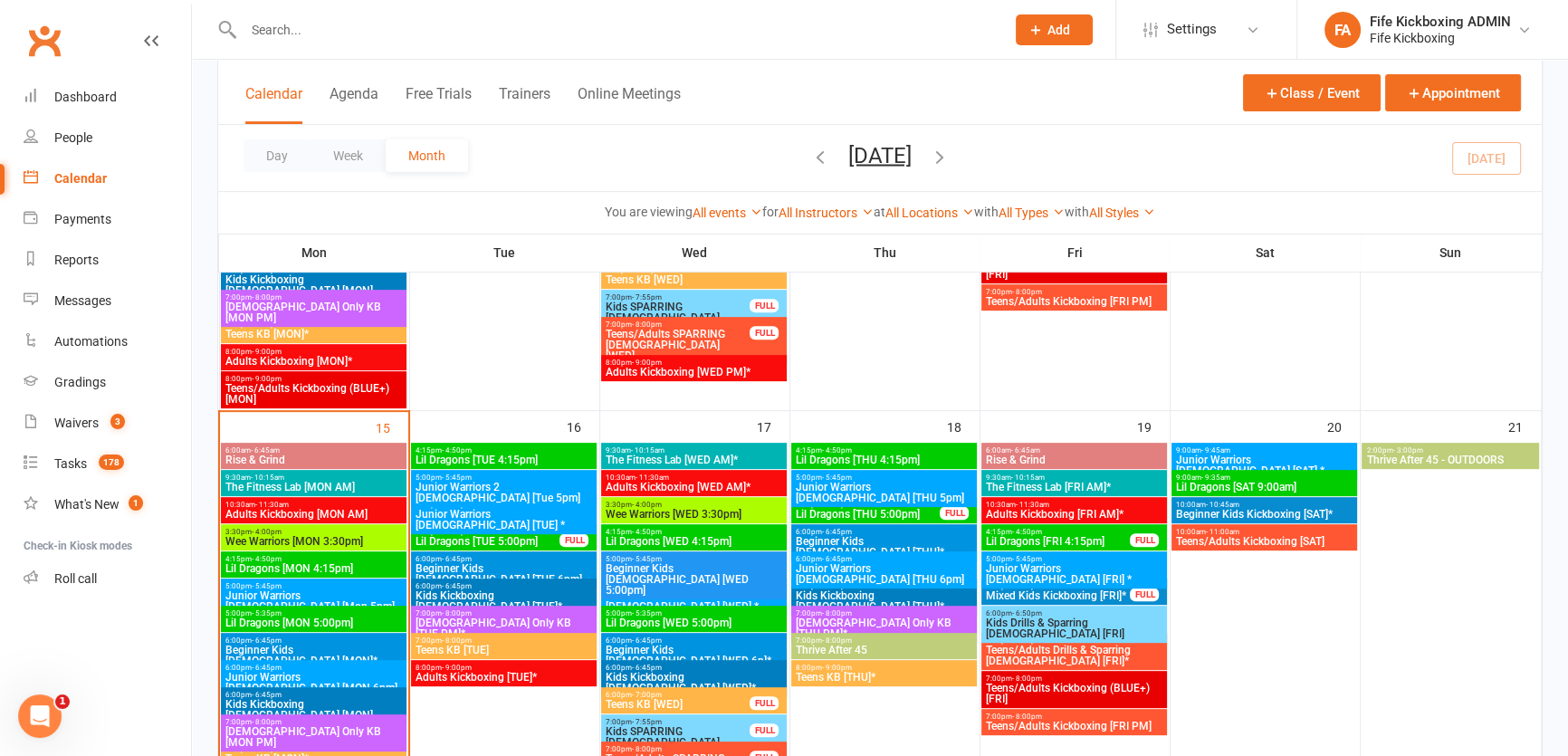
click at [656, 508] on span "Wee Warriors [WED 3:30pm]" at bounding box center [693, 514] width 178 height 11
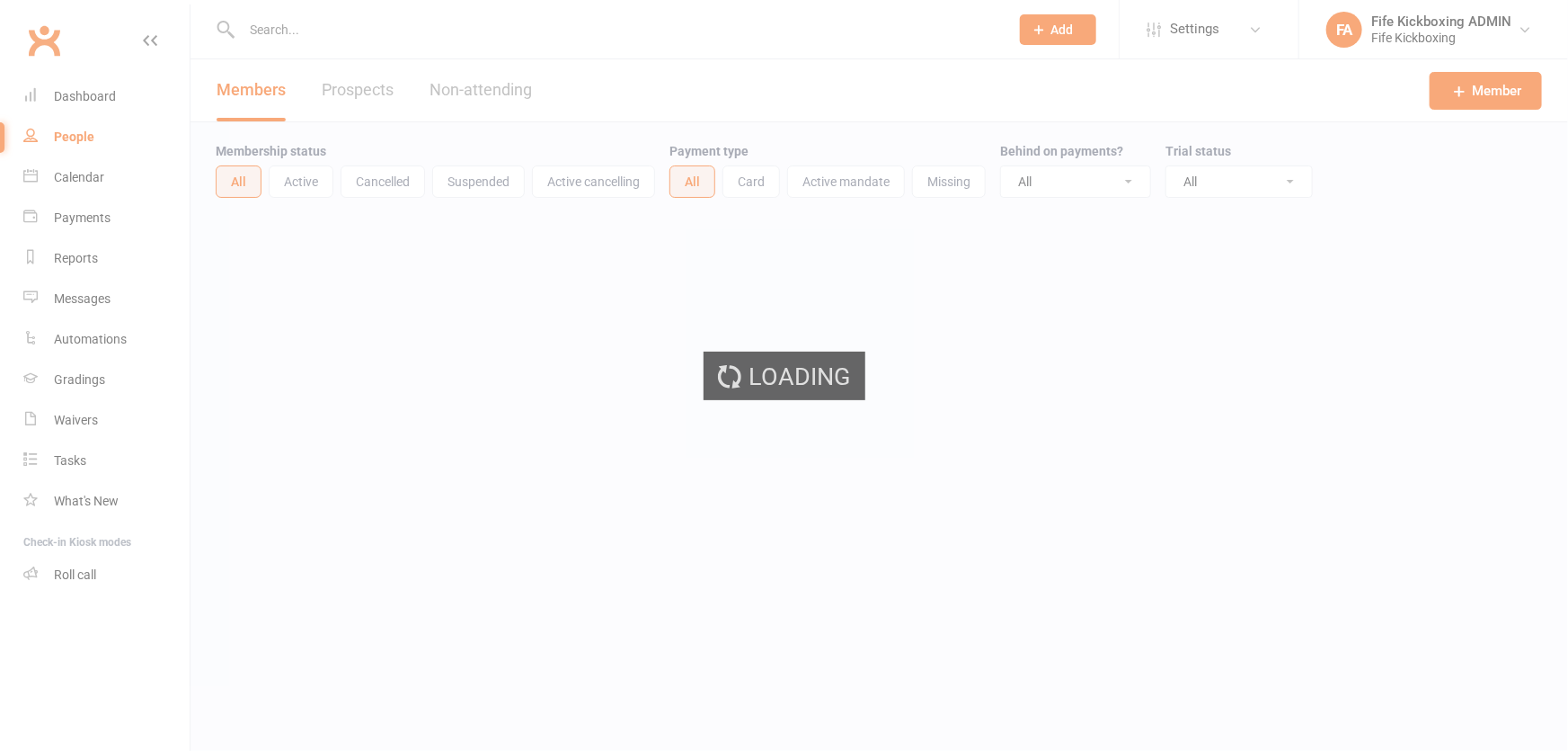
select select "100"
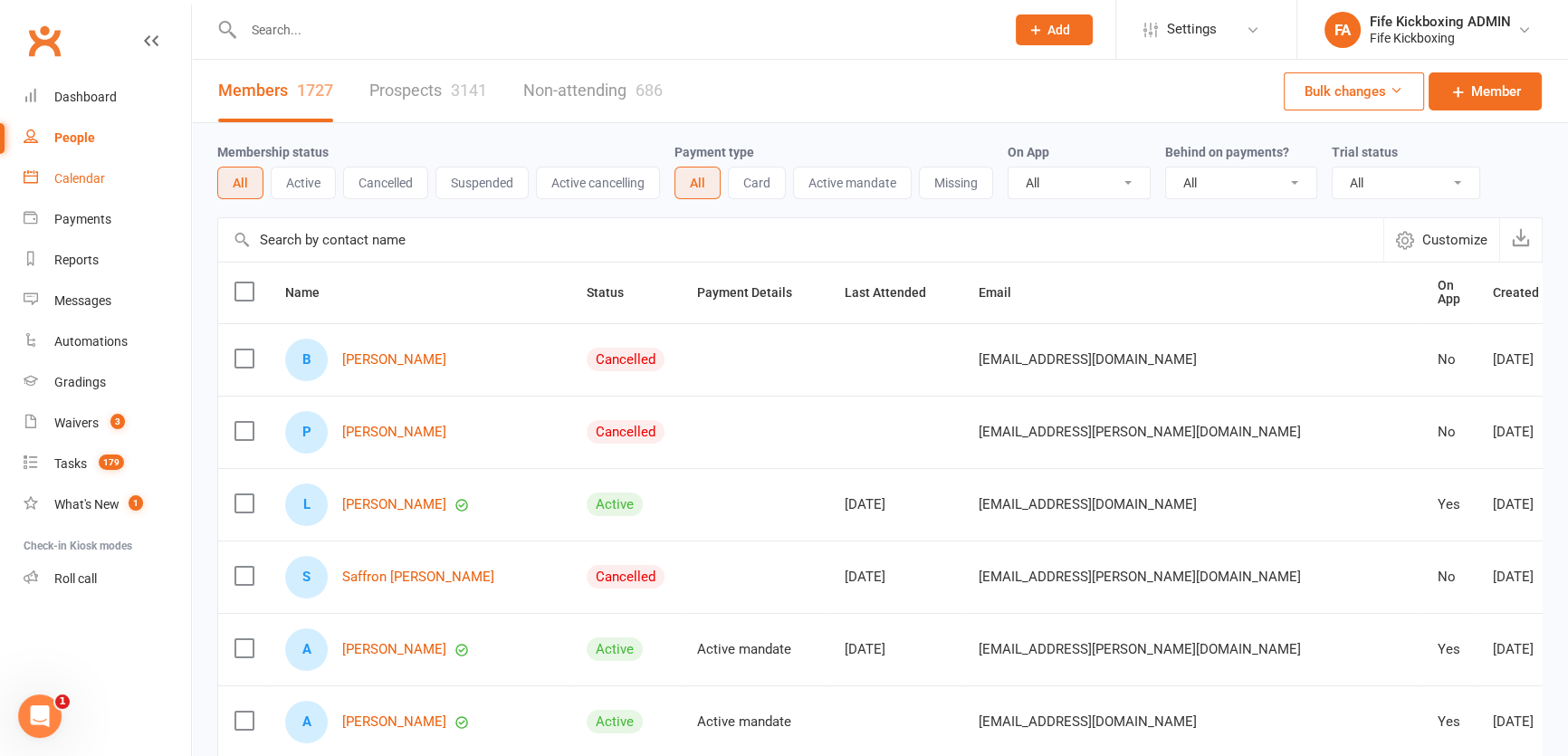
click at [60, 190] on link "Calendar" at bounding box center [106, 178] width 167 height 41
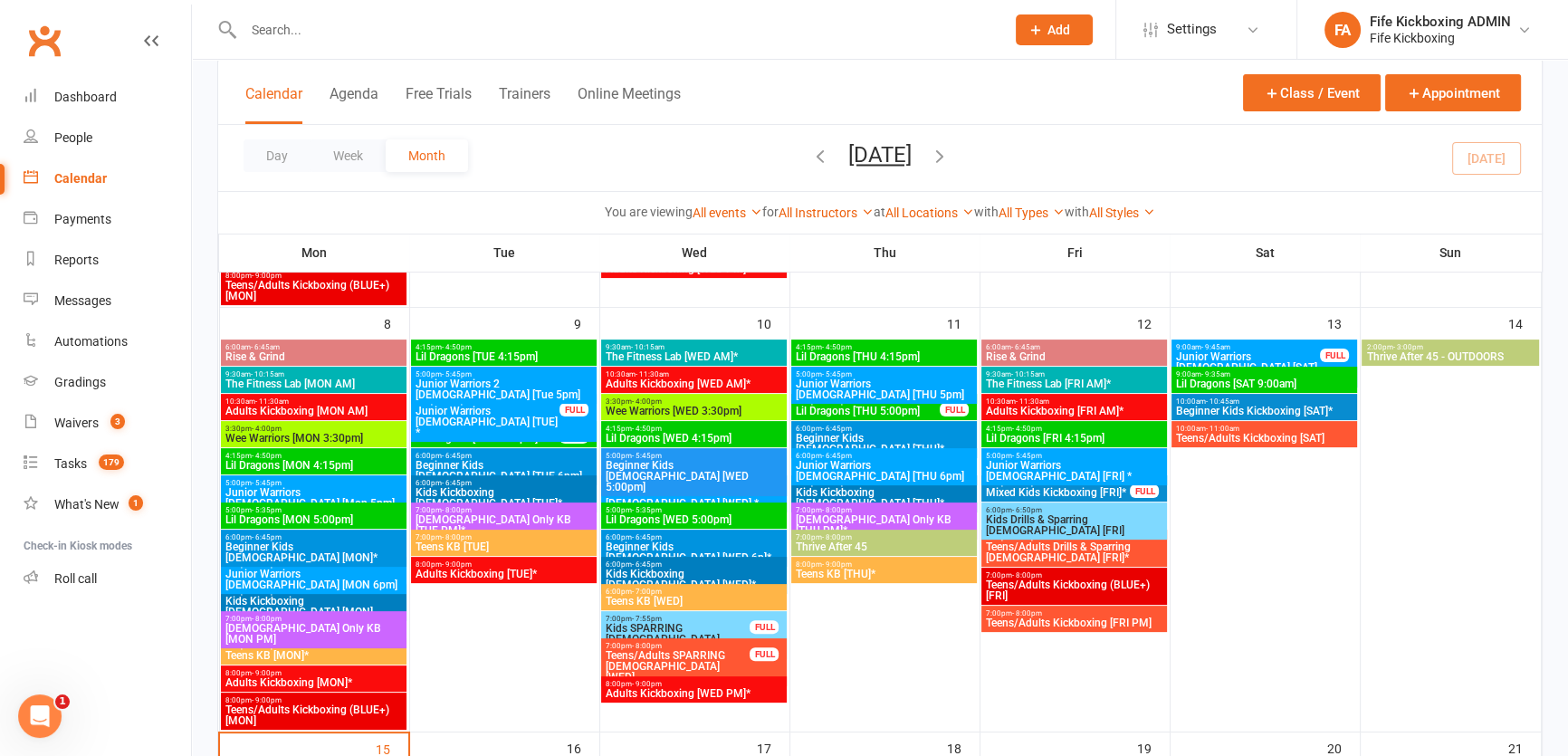
scroll to position [576, 0]
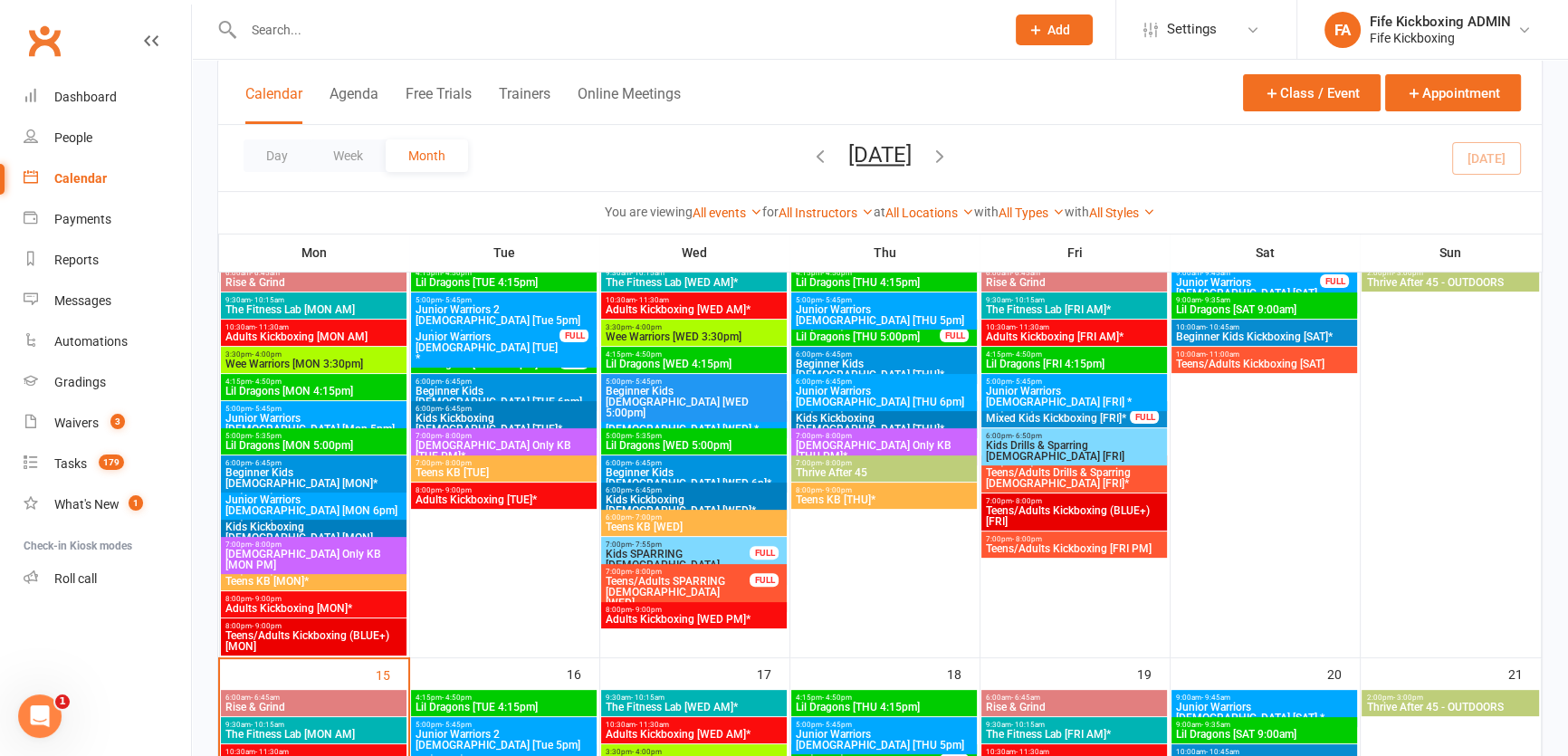
click at [342, 27] on input "text" at bounding box center [616, 30] width 754 height 25
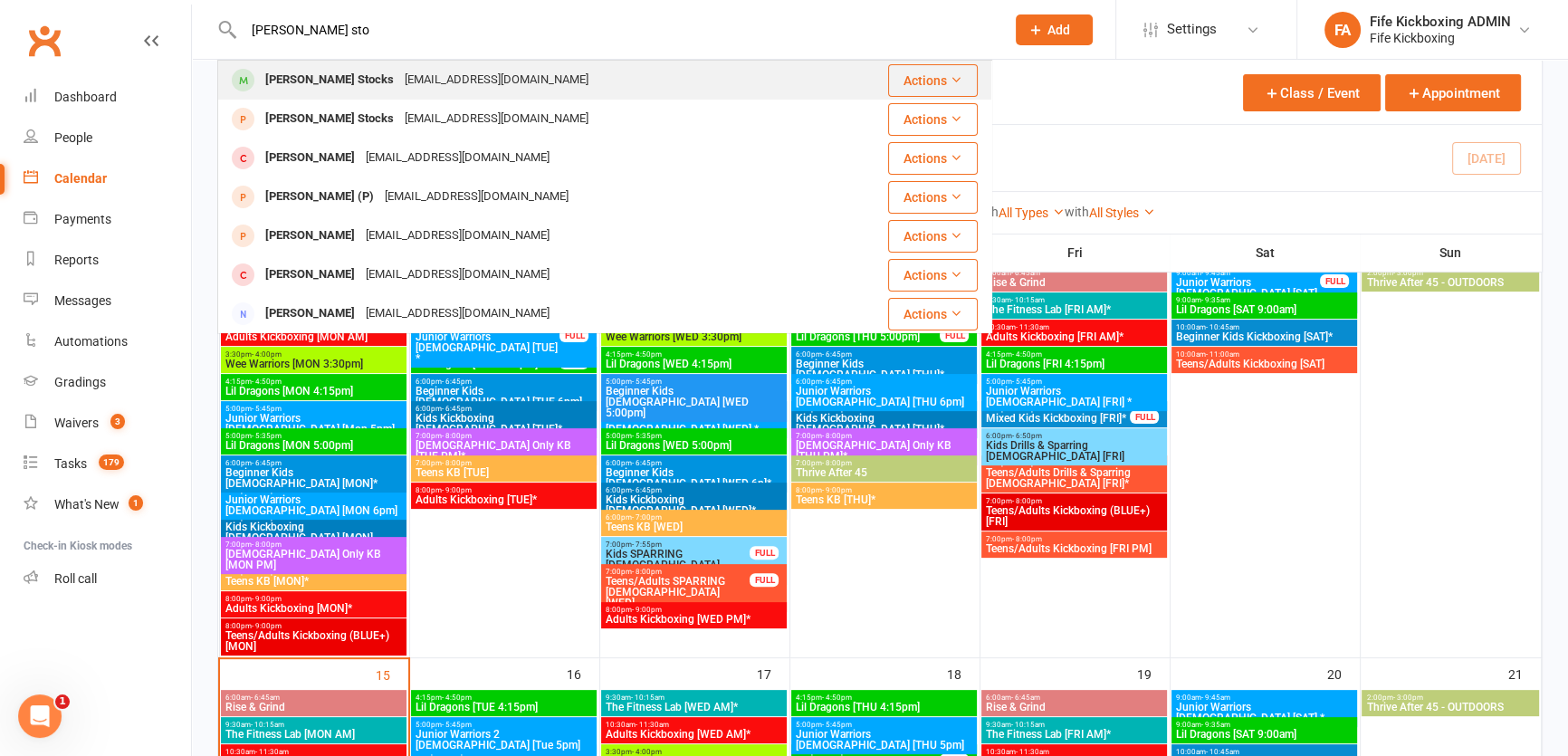
type input "[PERSON_NAME] sto"
click at [291, 73] on div "[PERSON_NAME] Stocks" at bounding box center [329, 79] width 140 height 26
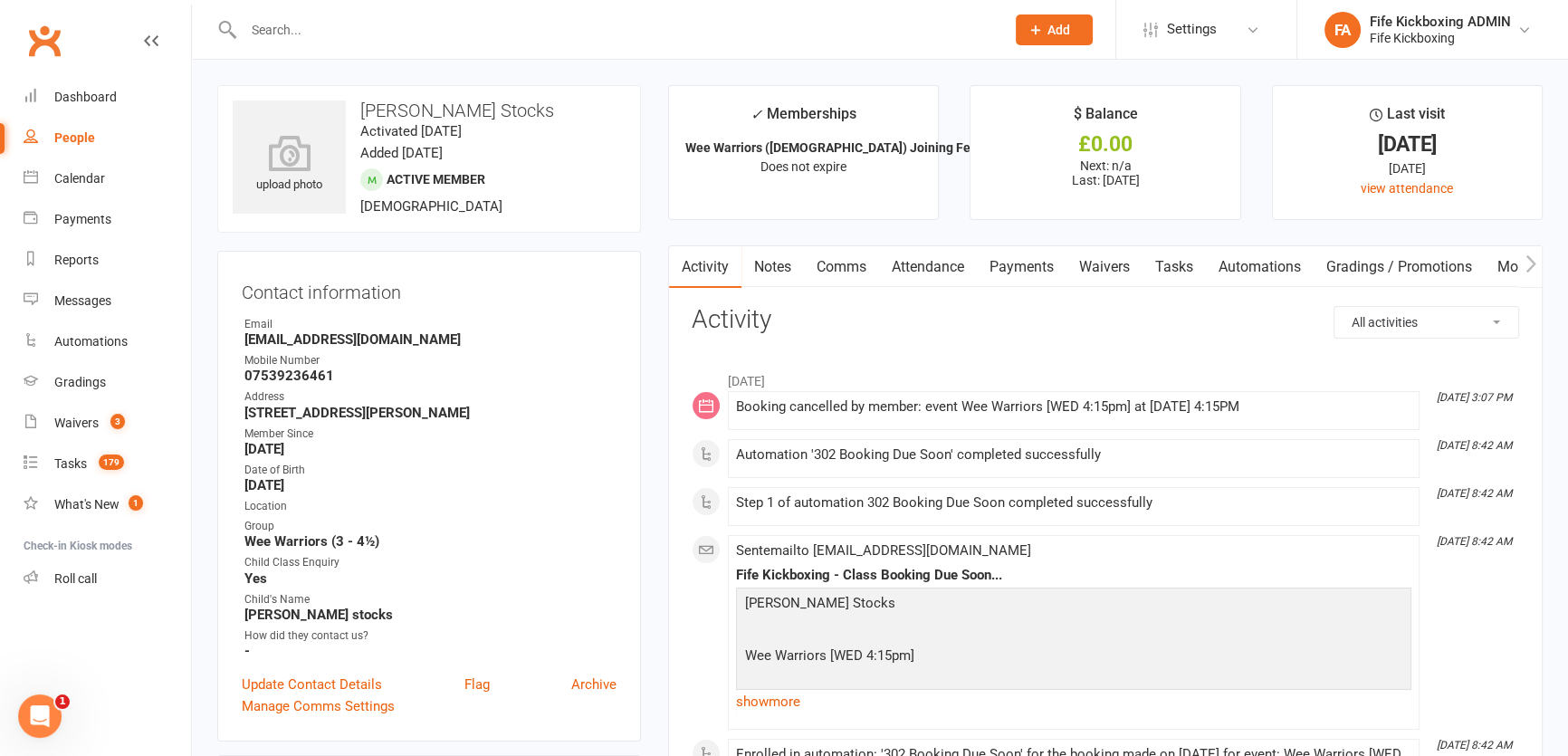
click at [765, 263] on link "Notes" at bounding box center [773, 266] width 63 height 42
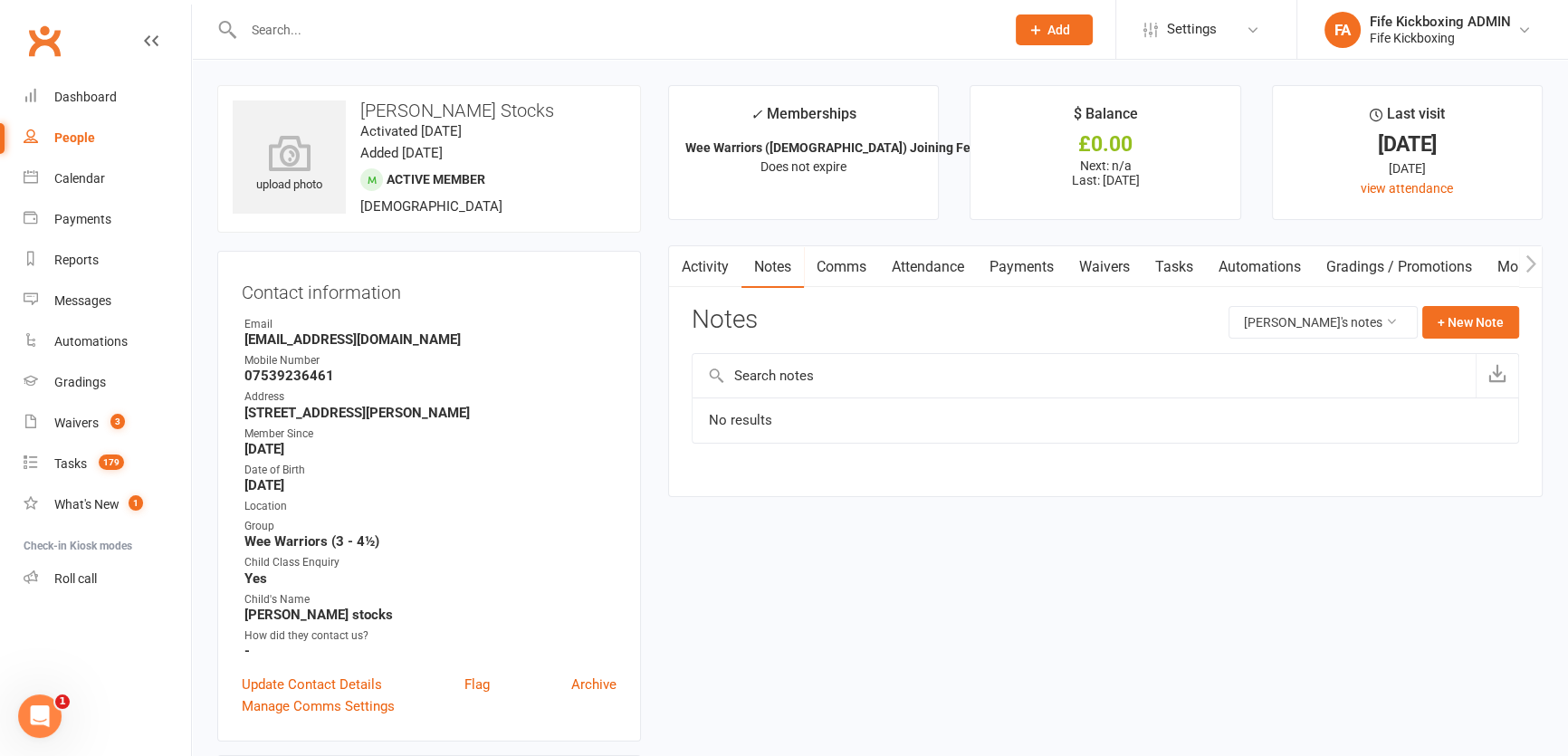
click at [832, 262] on link "Comms" at bounding box center [841, 266] width 75 height 42
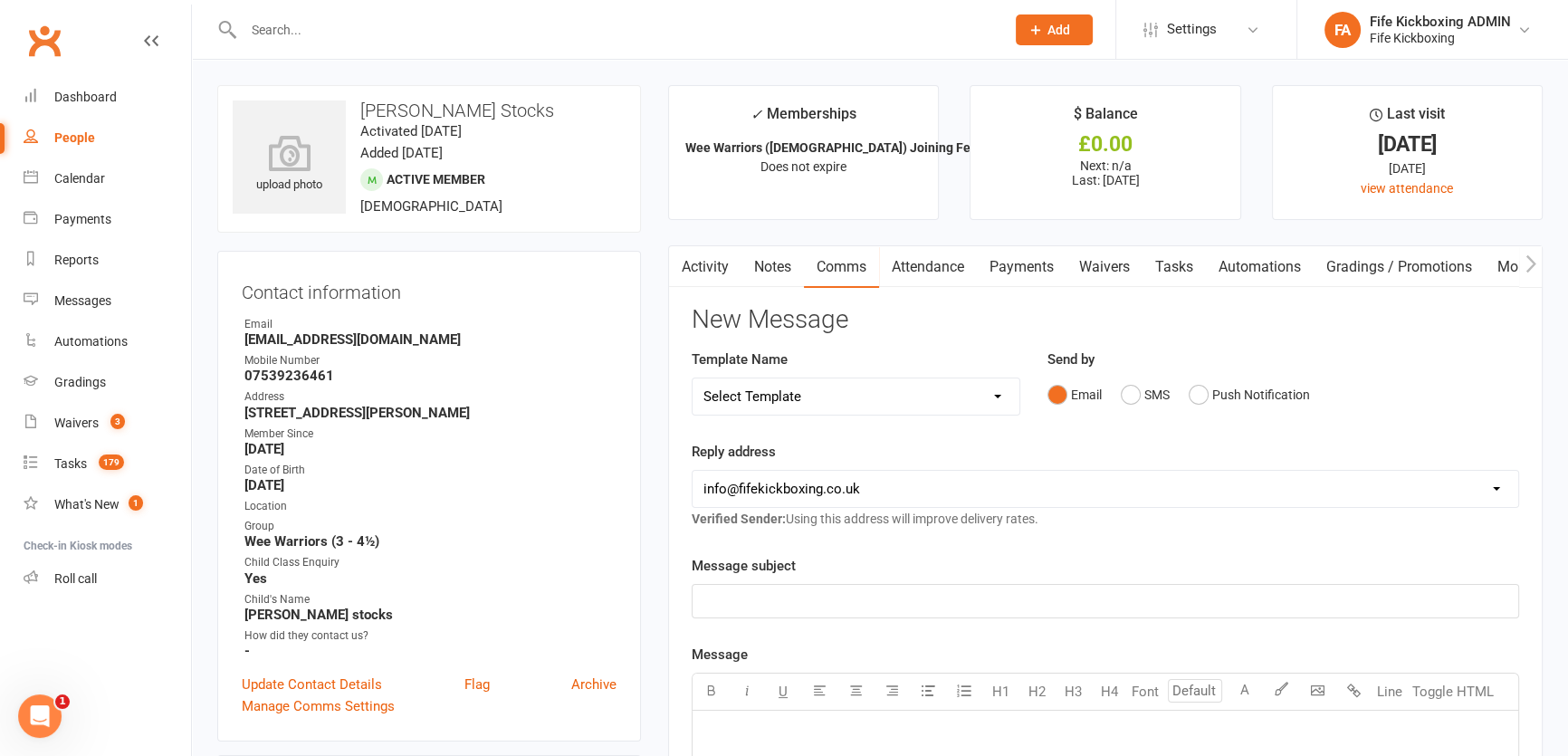
click at [941, 264] on link "Attendance" at bounding box center [928, 266] width 98 height 42
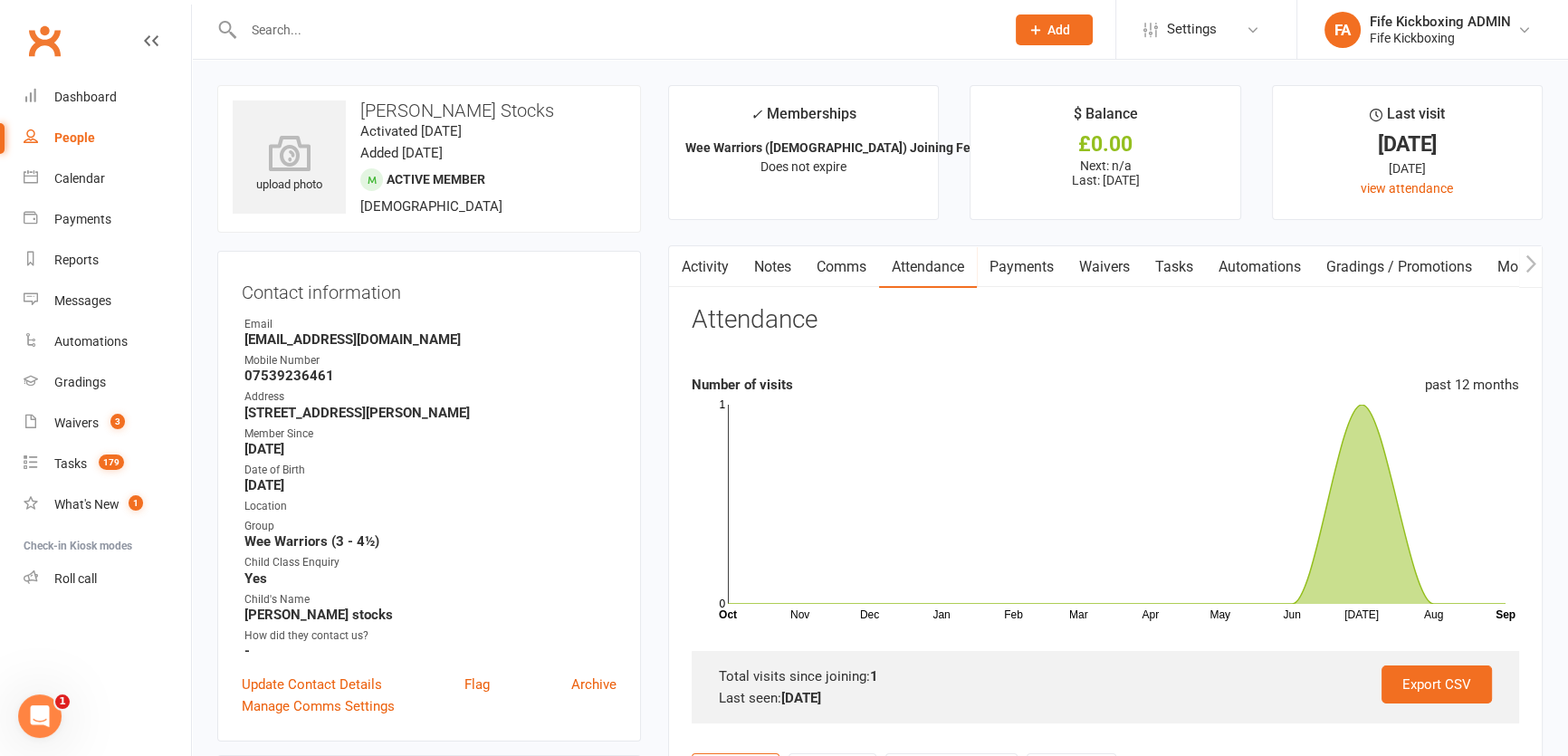
click at [386, 33] on input "text" at bounding box center [616, 30] width 754 height 25
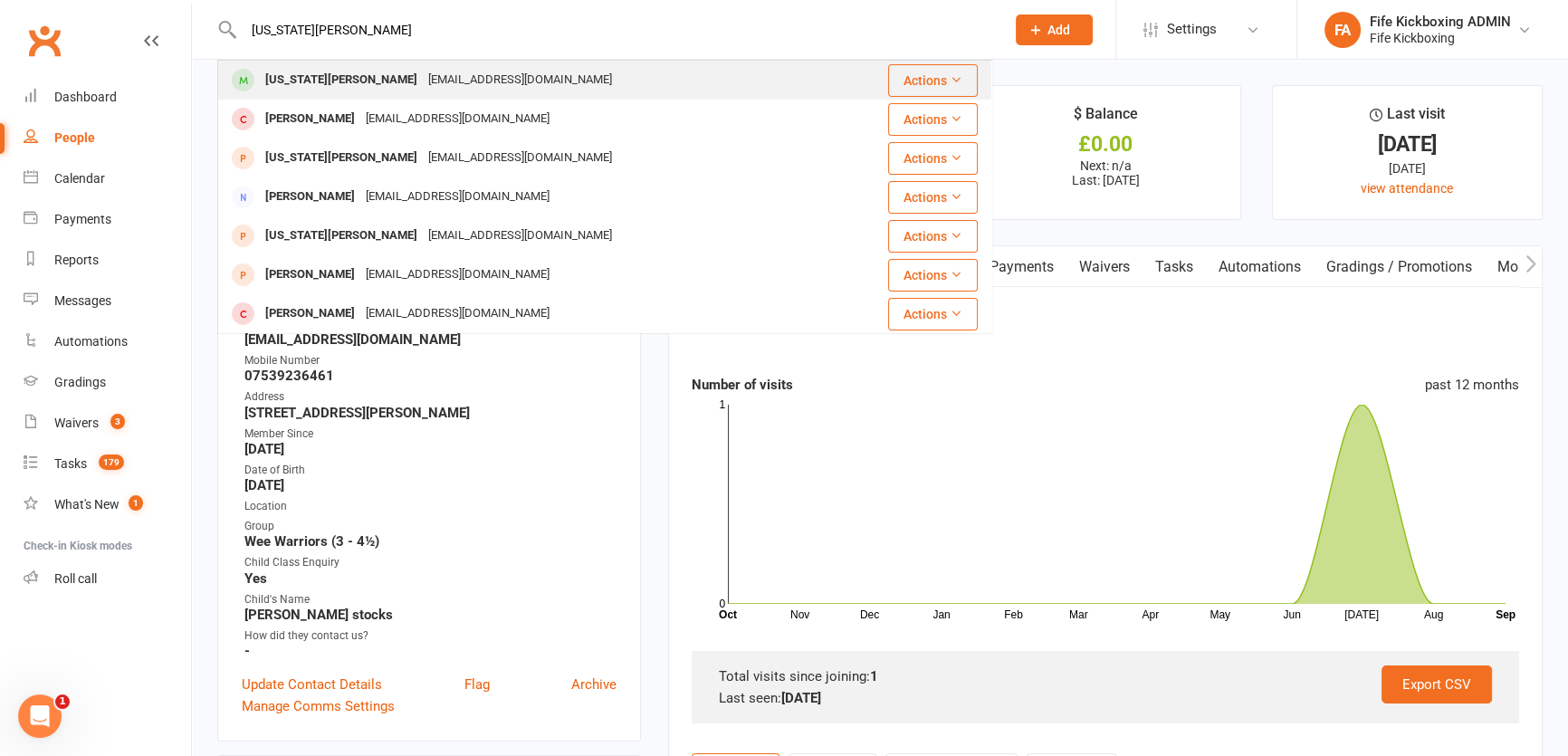
type input "[US_STATE][PERSON_NAME]"
click at [297, 72] on div "[US_STATE][PERSON_NAME]" at bounding box center [341, 79] width 163 height 26
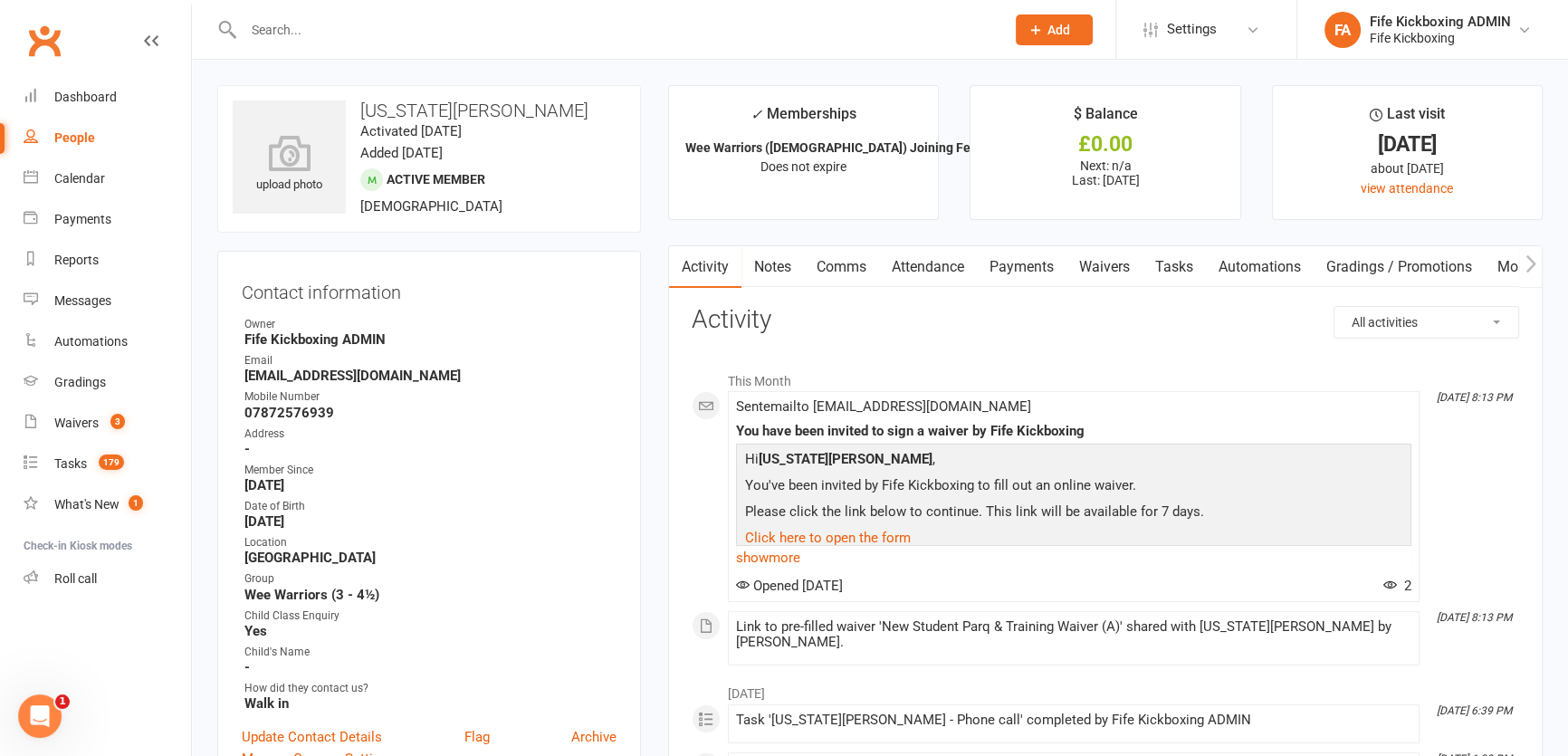
click at [923, 274] on link "Attendance" at bounding box center [928, 266] width 98 height 42
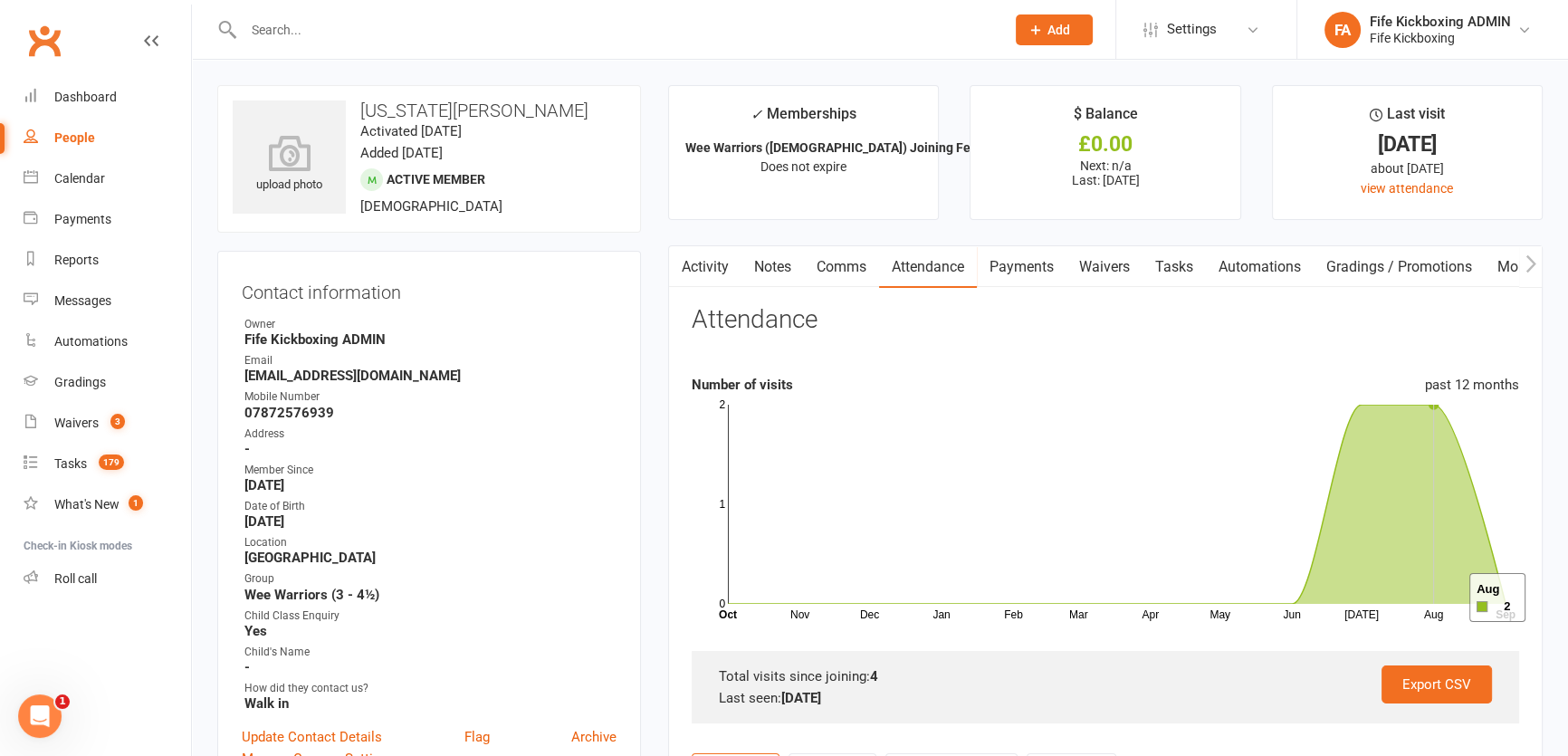
click at [1447, 596] on icon at bounding box center [1116, 504] width 778 height 199
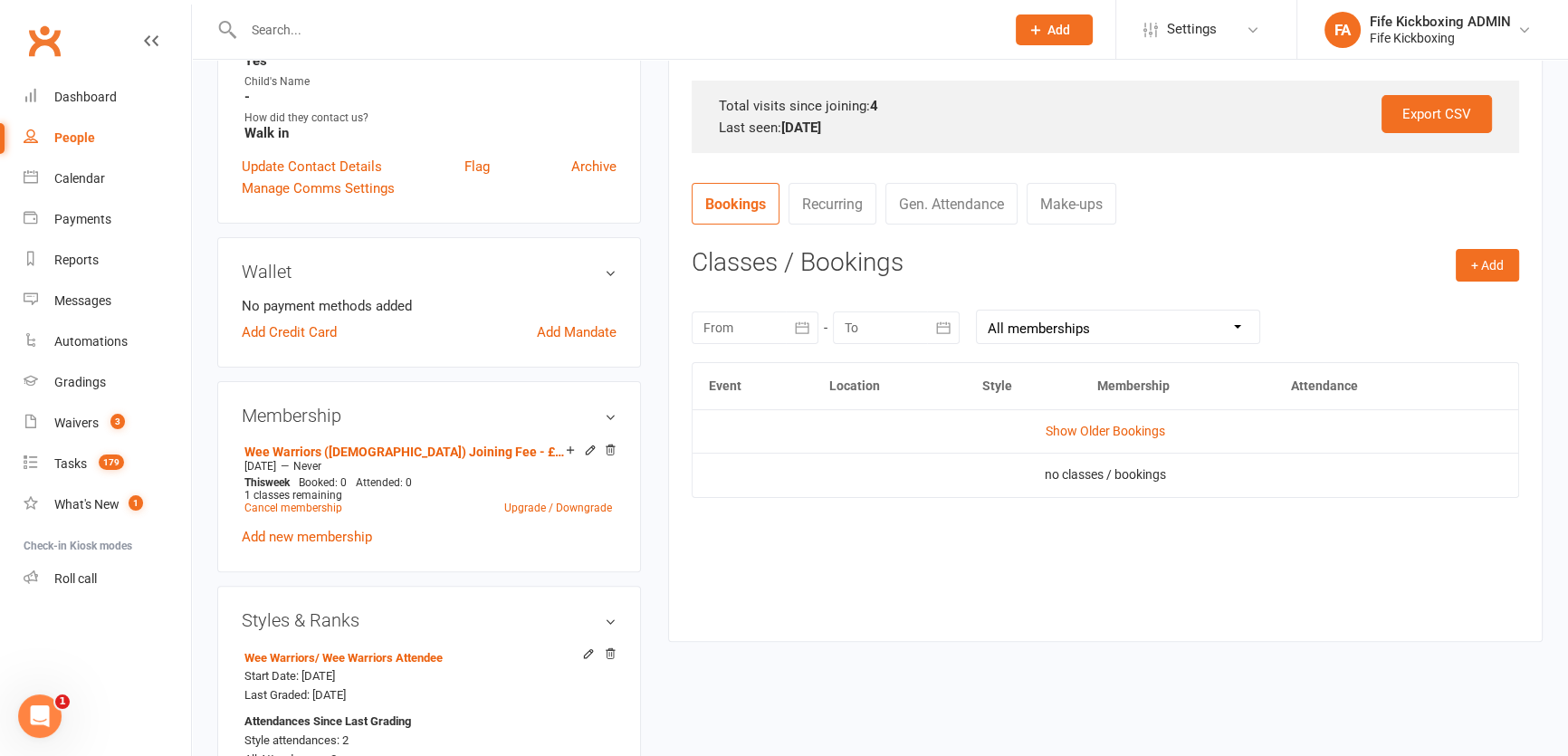
scroll to position [576, 0]
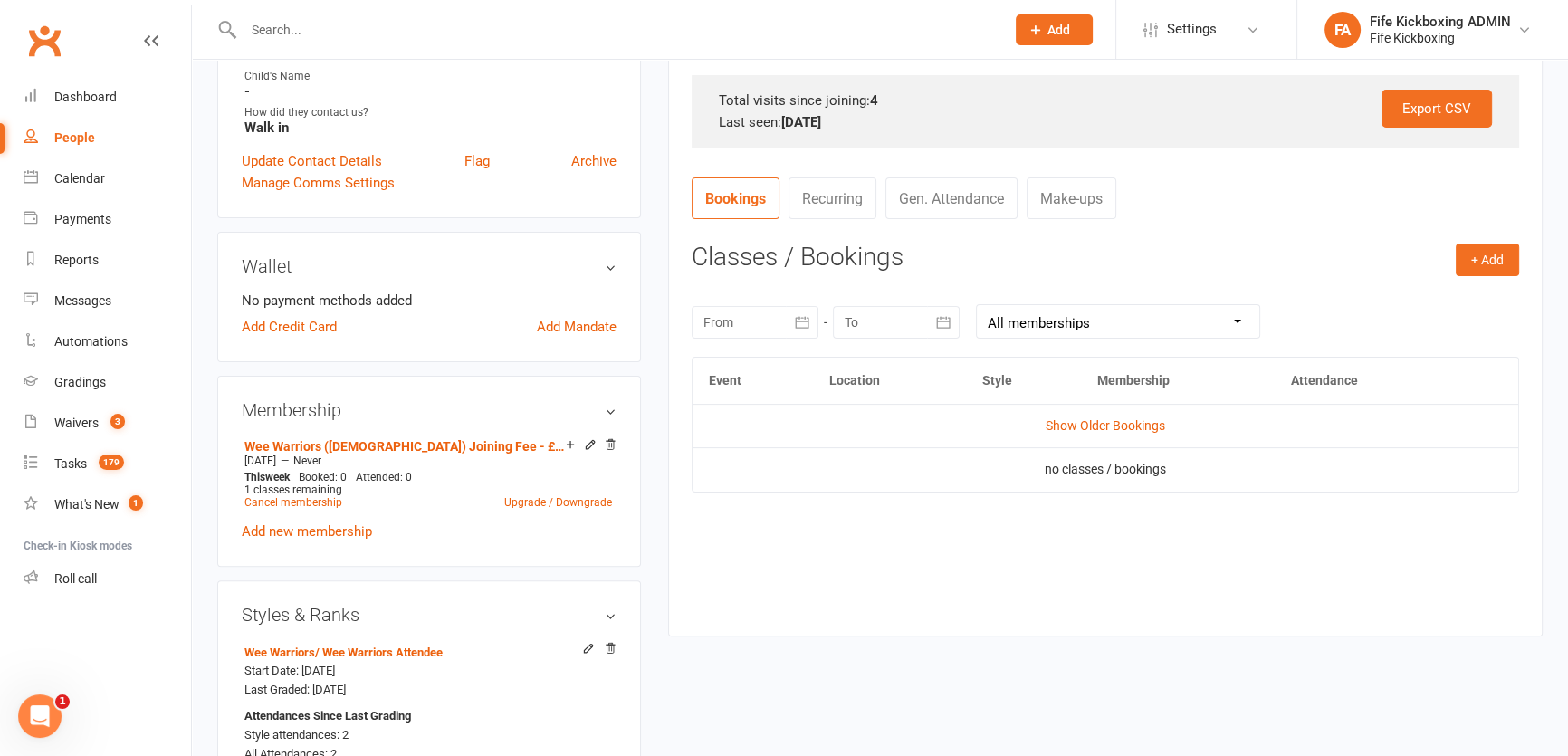
click at [790, 322] on button "button" at bounding box center [802, 322] width 32 height 32
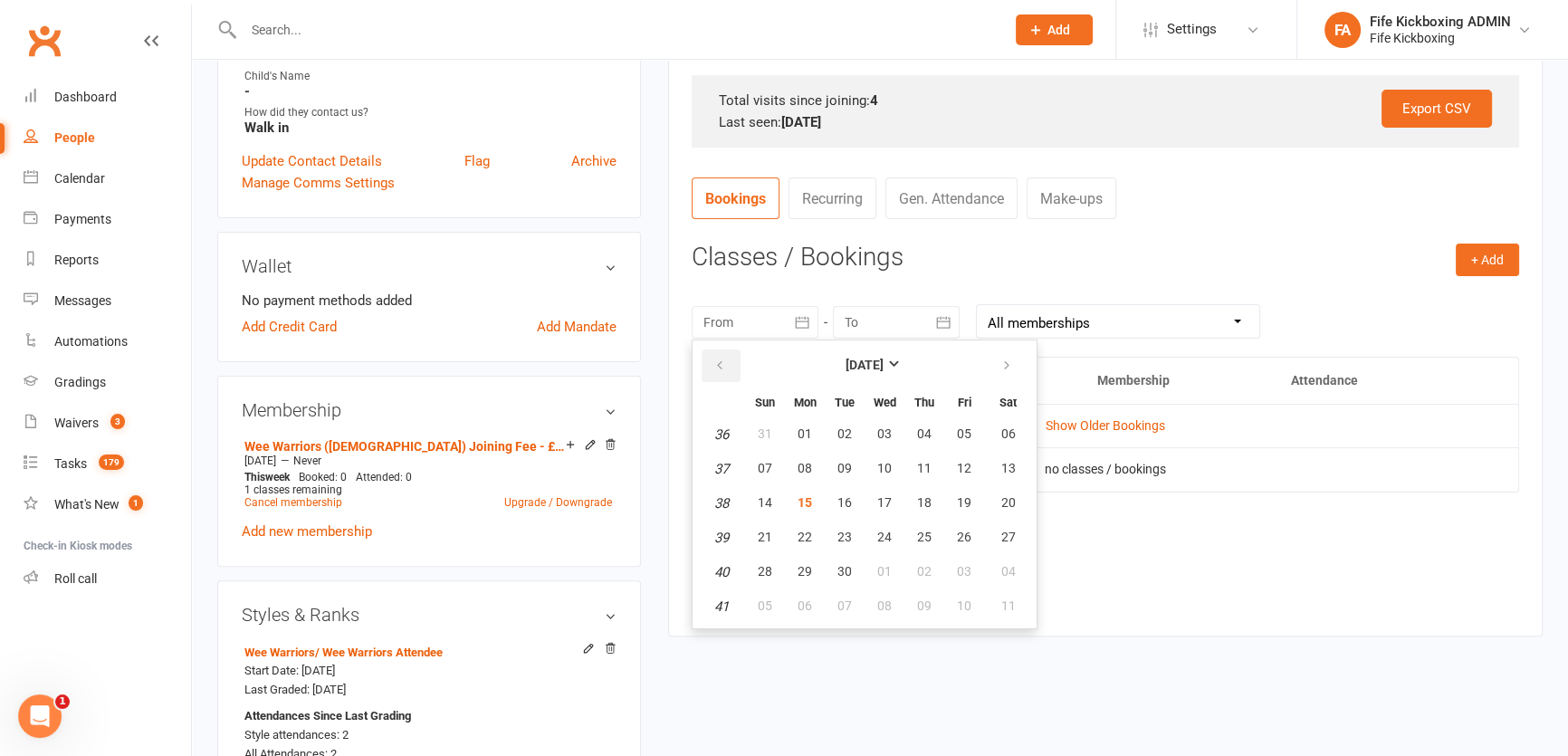
click at [730, 371] on button "button" at bounding box center [721, 365] width 39 height 32
click at [957, 439] on span "01" at bounding box center [964, 433] width 15 height 15
type input "[DATE]"
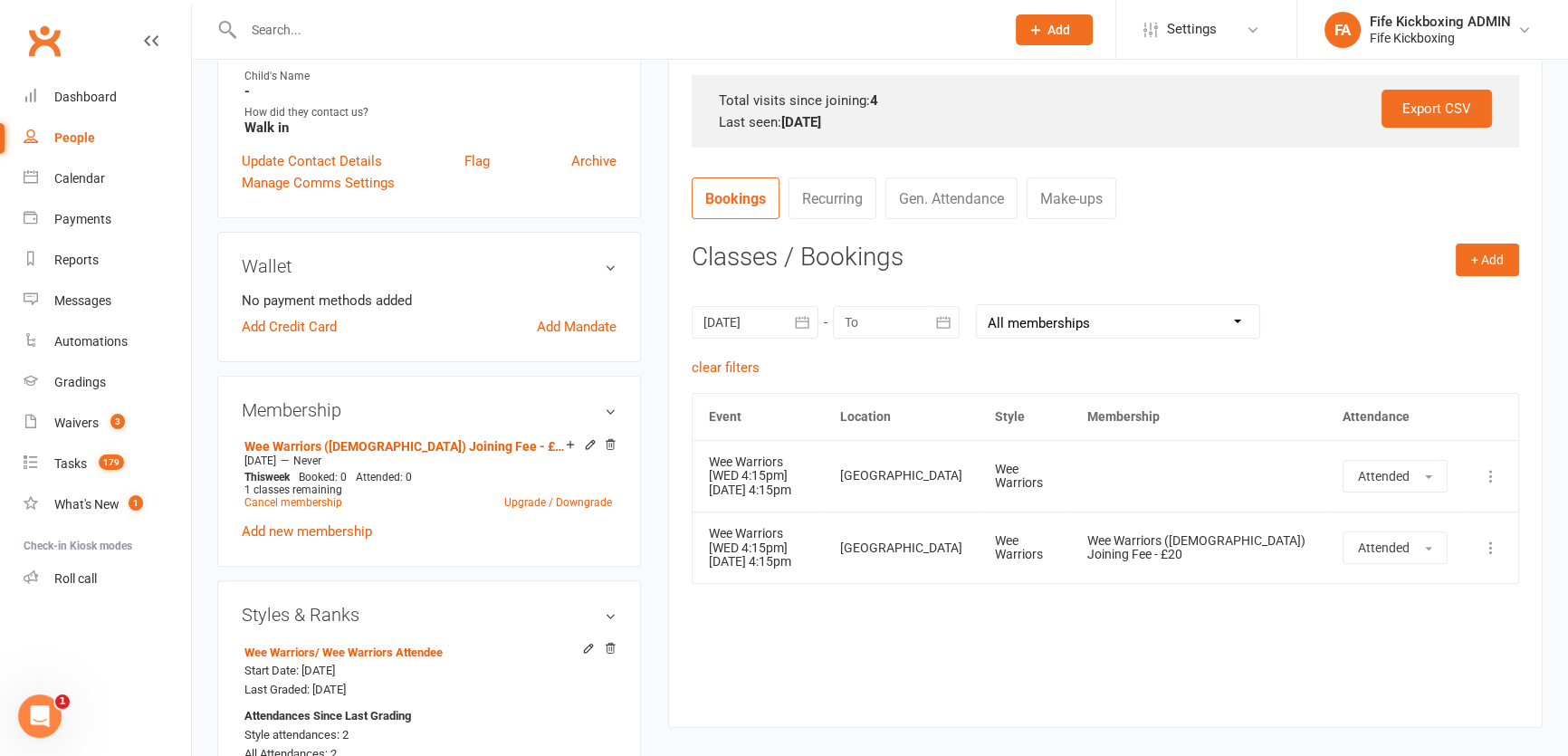
click at [941, 325] on icon "button" at bounding box center [944, 323] width 18 height 18
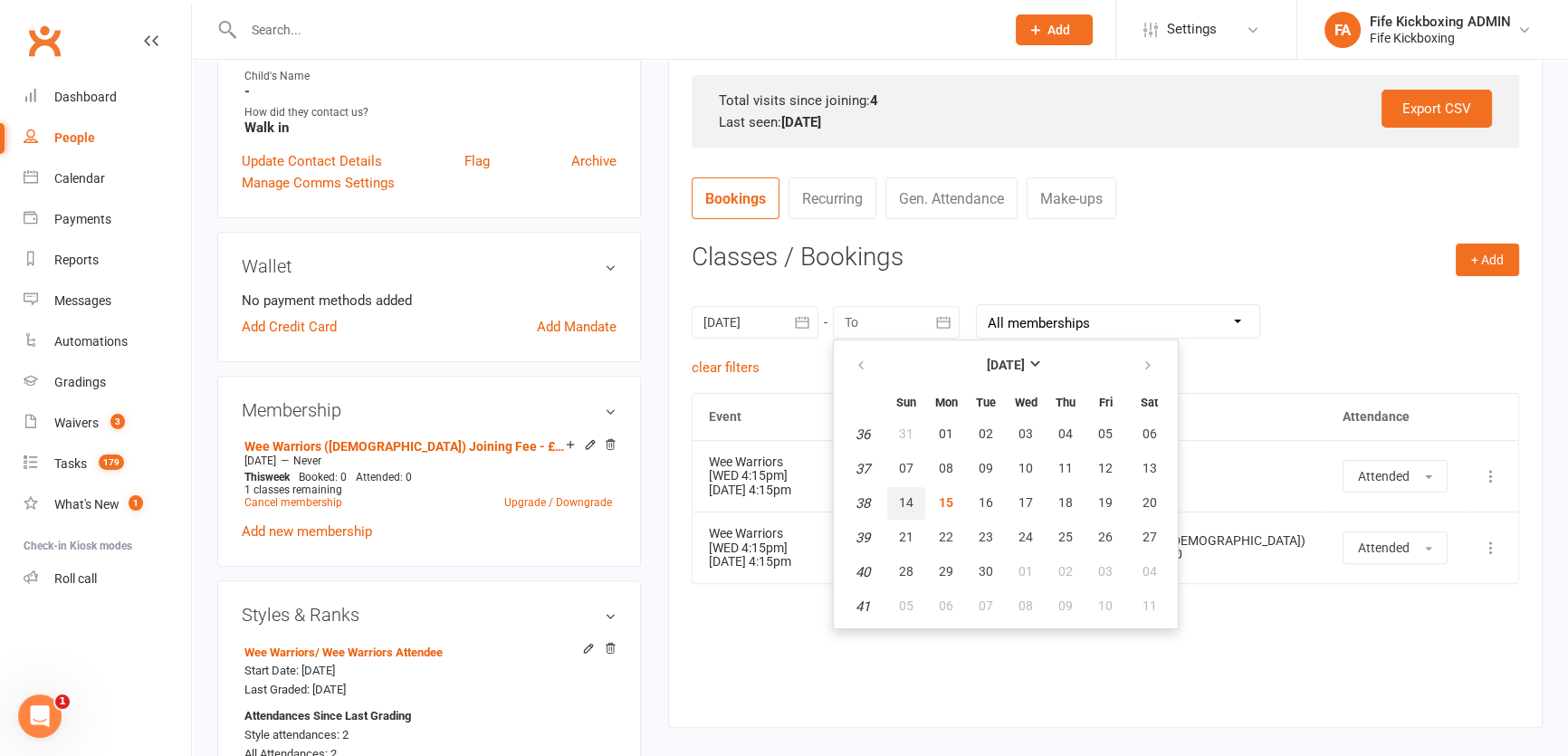
click at [910, 506] on span "14" at bounding box center [906, 503] width 15 height 15
type input "[DATE]"
